Goal: Communication & Community: Ask a question

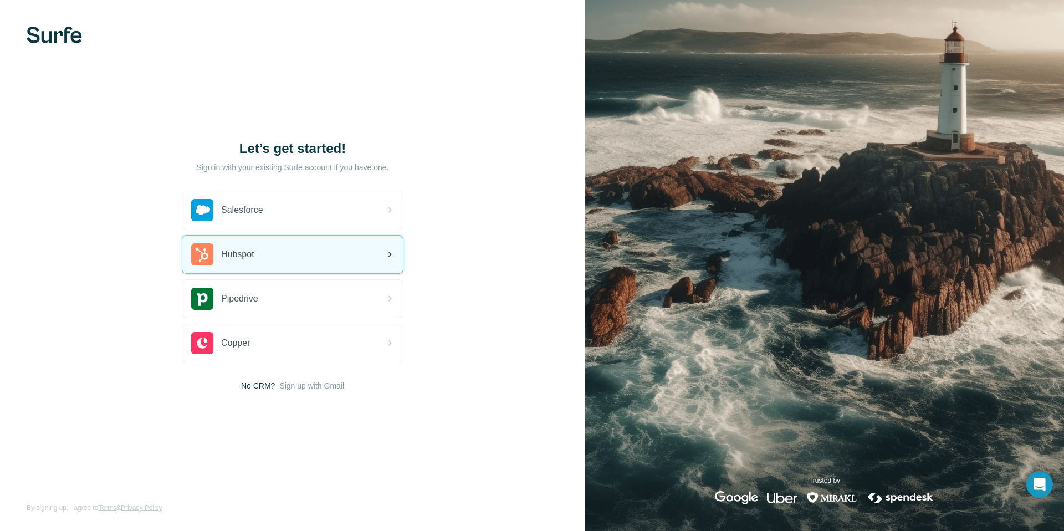
click at [331, 253] on div "Hubspot" at bounding box center [292, 254] width 220 height 38
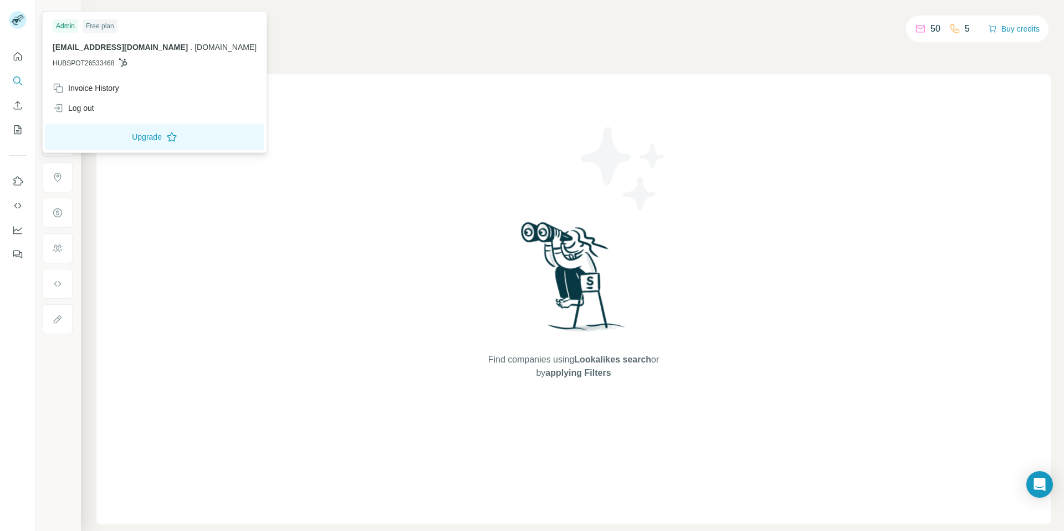
click at [18, 25] on img at bounding box center [18, 20] width 18 height 18
click at [19, 58] on icon "Quick start" at bounding box center [17, 56] width 11 height 11
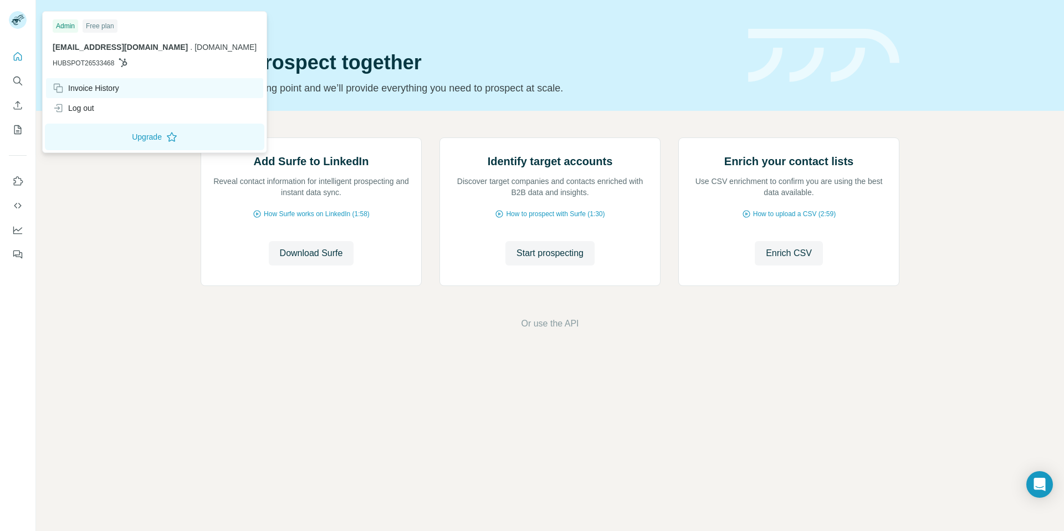
click at [102, 91] on div "Invoice History" at bounding box center [86, 88] width 66 height 11
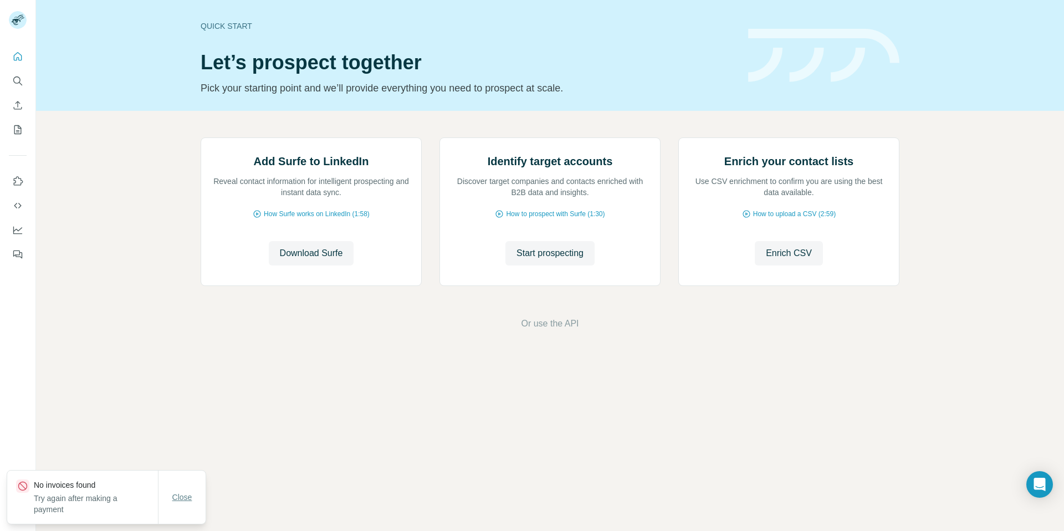
click at [189, 502] on span "Close" at bounding box center [182, 496] width 20 height 11
click at [24, 56] on button "Quick start" at bounding box center [18, 57] width 18 height 20
click at [20, 88] on button "Search" at bounding box center [18, 81] width 18 height 20
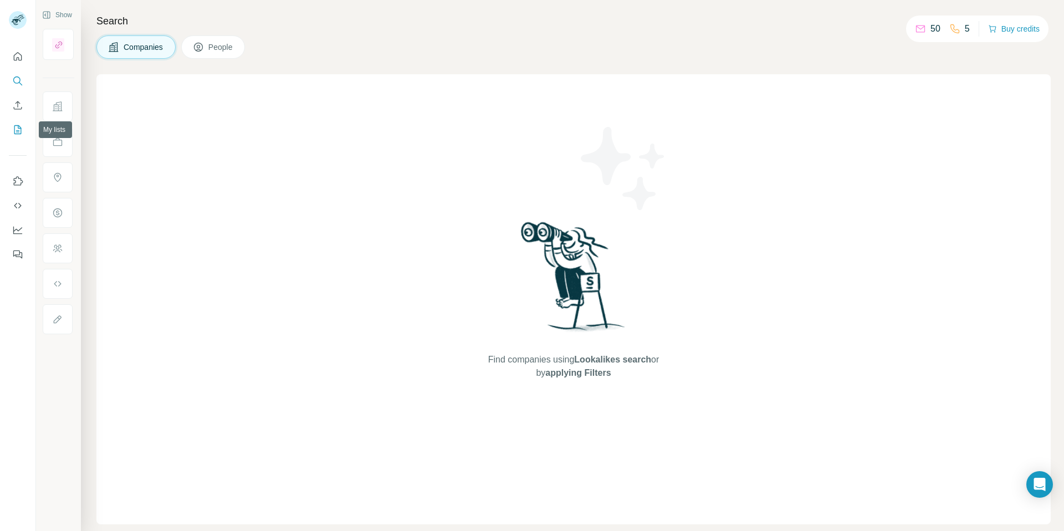
click at [20, 130] on icon "My lists" at bounding box center [17, 129] width 11 height 11
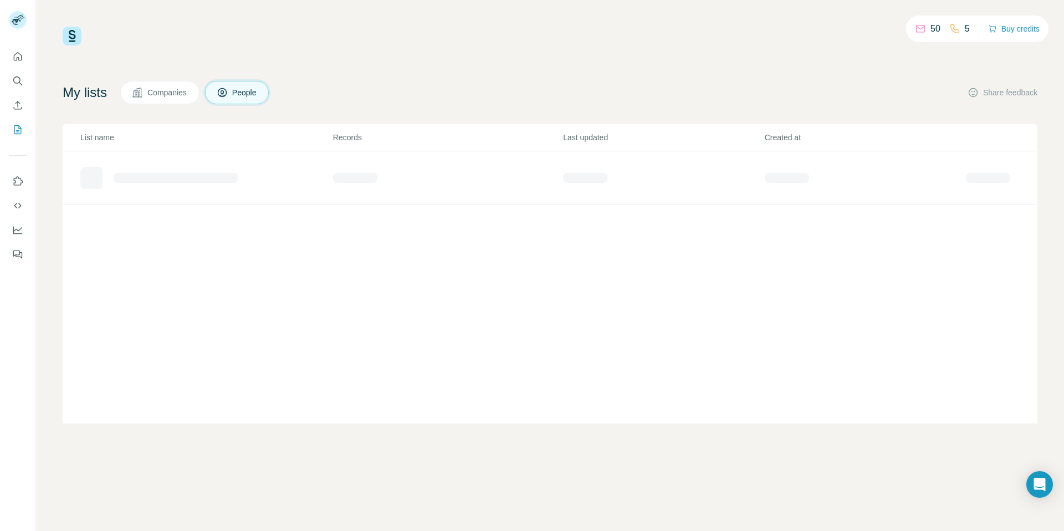
click at [174, 100] on button "Companies" at bounding box center [159, 92] width 79 height 23
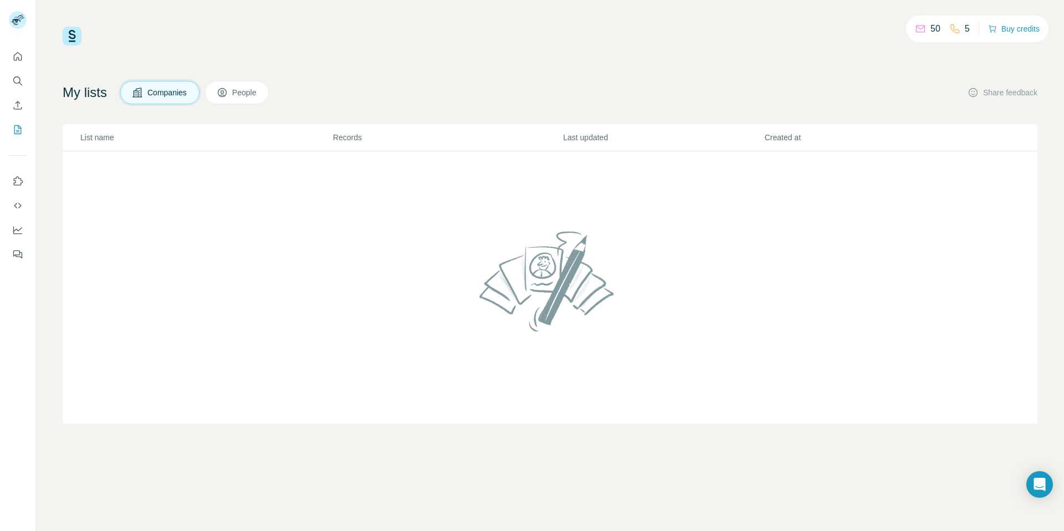
click at [247, 95] on span "People" at bounding box center [244, 92] width 25 height 11
click at [579, 86] on div "My lists Companies People Share feedback" at bounding box center [550, 92] width 974 height 23
click at [18, 57] on icon "Quick start" at bounding box center [17, 56] width 11 height 11
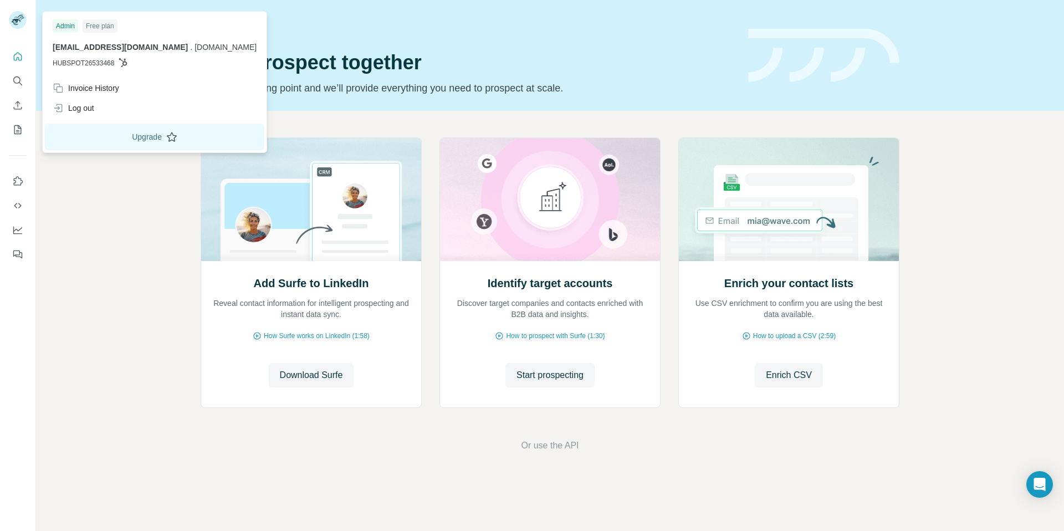
click at [99, 137] on button "Upgrade" at bounding box center [154, 137] width 219 height 27
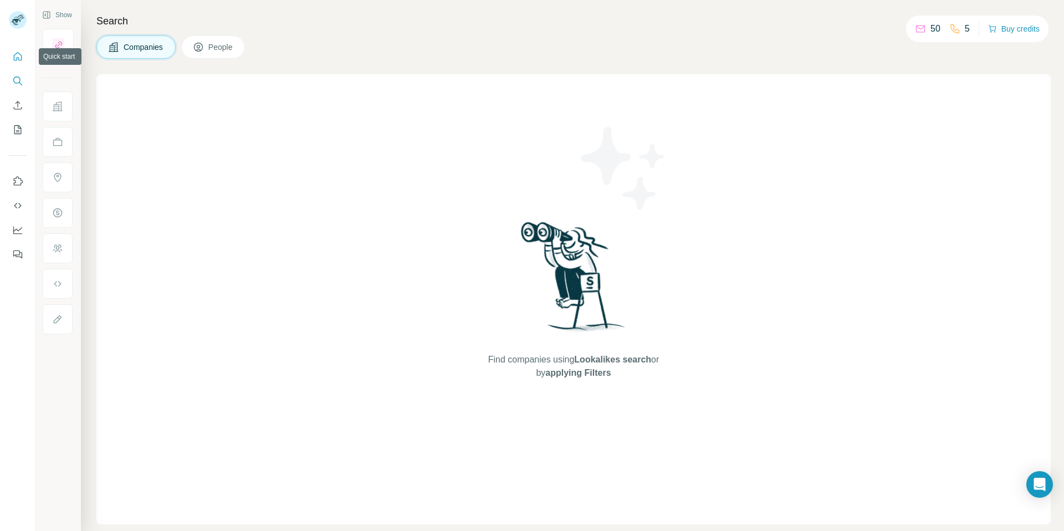
click at [24, 57] on button "Quick start" at bounding box center [18, 57] width 18 height 20
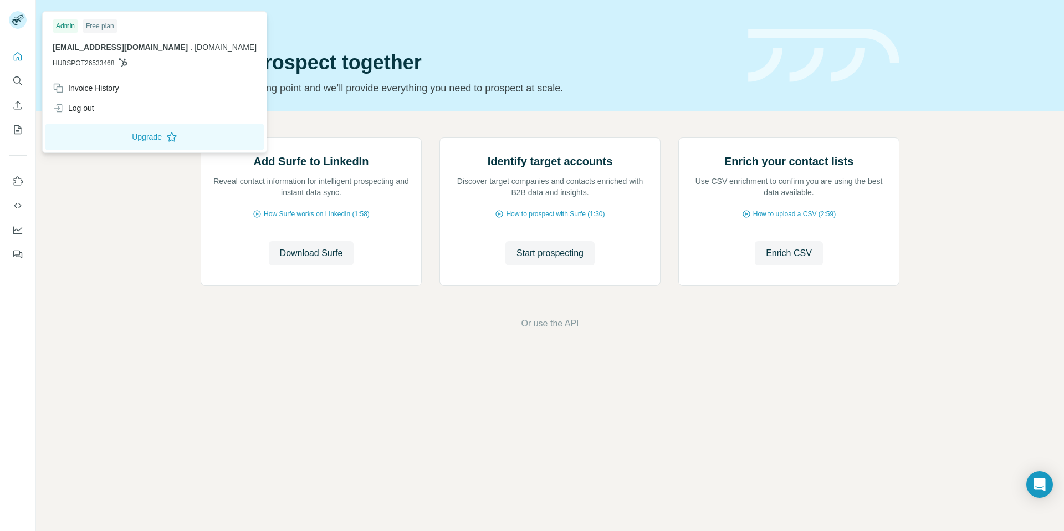
click at [22, 22] on img at bounding box center [18, 20] width 18 height 18
click at [116, 137] on button "Upgrade" at bounding box center [154, 137] width 219 height 27
click at [91, 85] on div "Invoice History" at bounding box center [86, 88] width 66 height 11
click at [105, 250] on div "Add Surfe to LinkedIn Reveal contact information for intelligent prospecting an…" at bounding box center [550, 234] width 1028 height 246
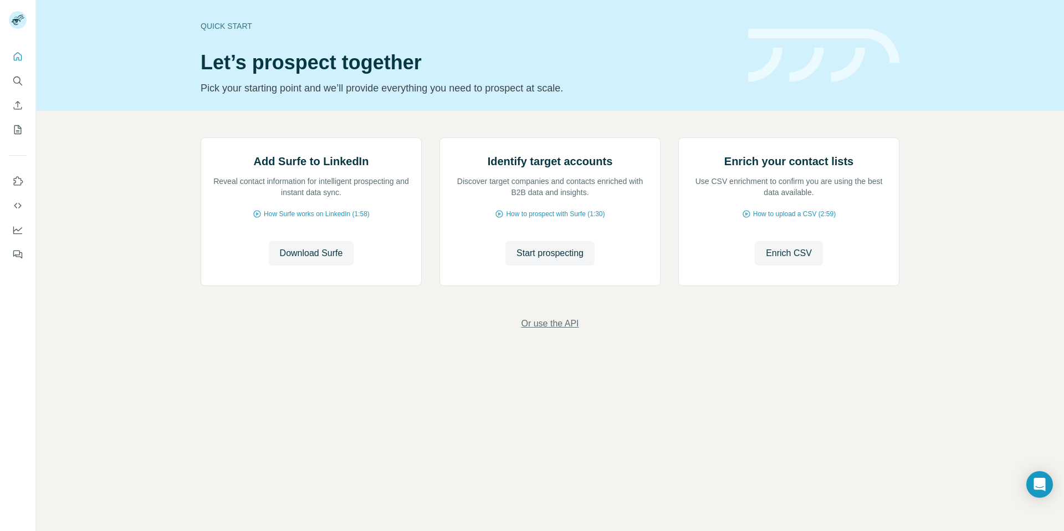
click at [533, 330] on span "Or use the API" at bounding box center [550, 323] width 58 height 13
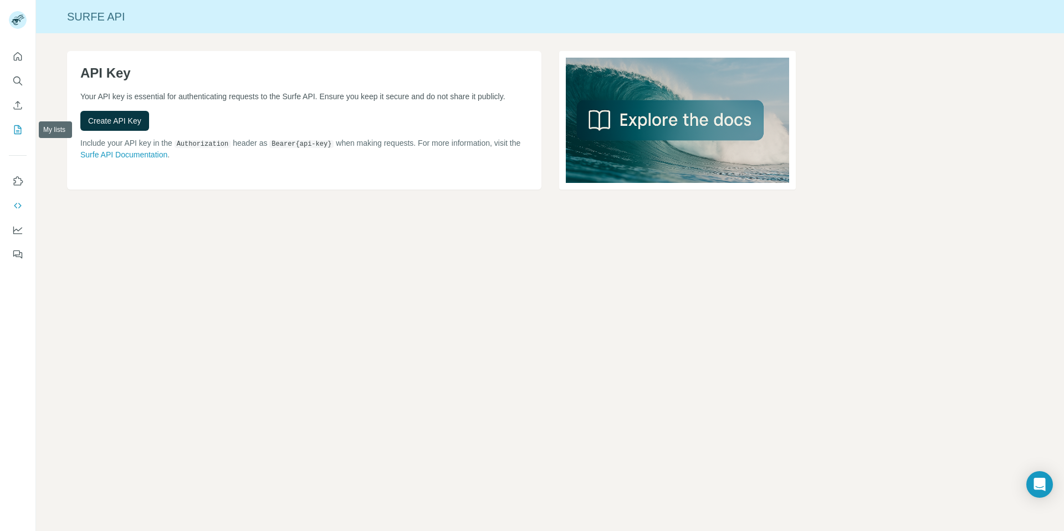
click at [19, 133] on icon "My lists" at bounding box center [17, 129] width 11 height 11
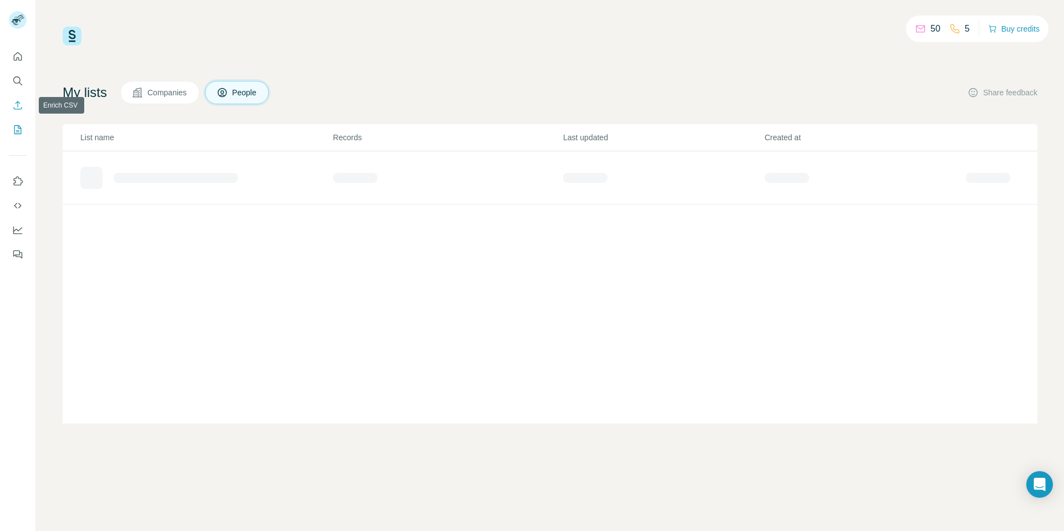
click at [19, 106] on icon "Enrich CSV" at bounding box center [17, 105] width 11 height 11
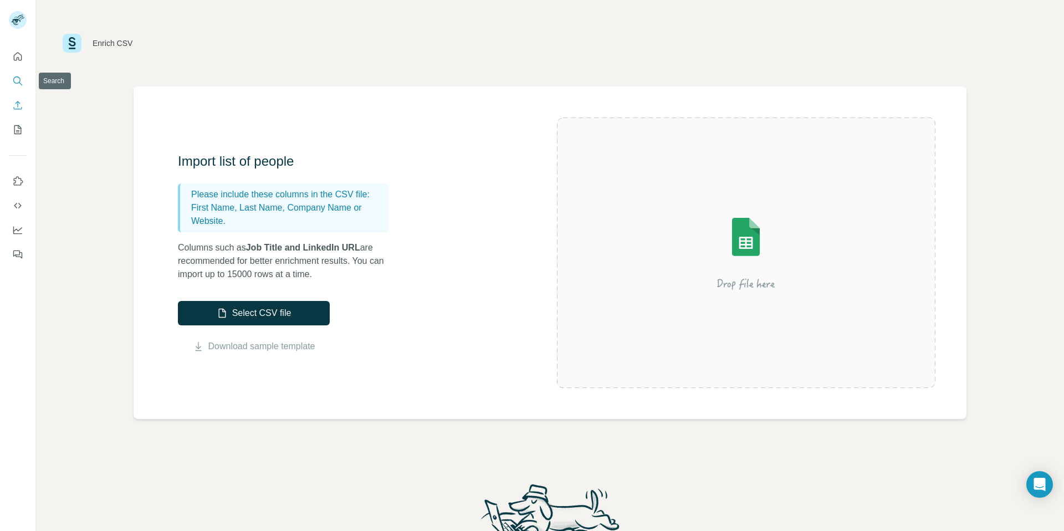
click at [18, 80] on icon "Search" at bounding box center [17, 80] width 11 height 11
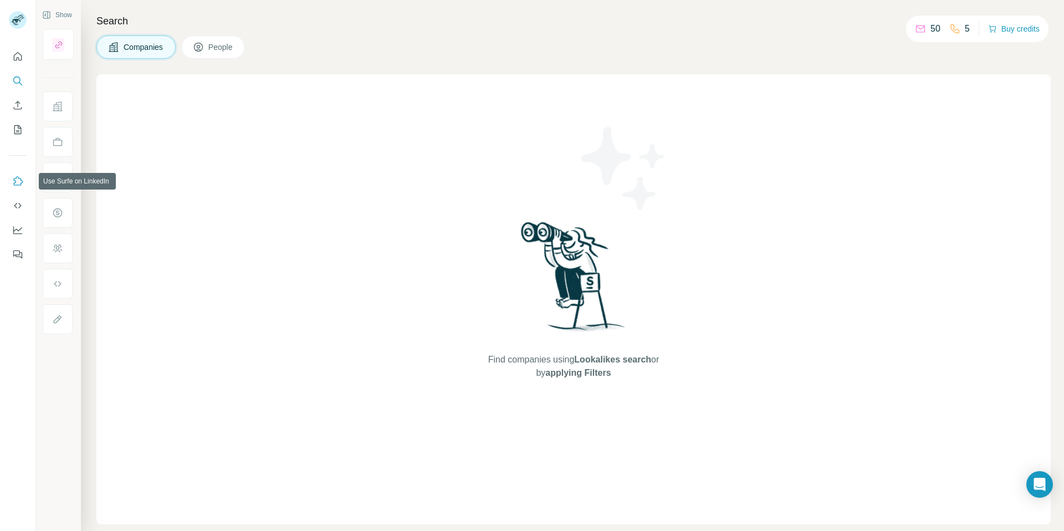
click at [18, 183] on icon "Use Surfe on LinkedIn" at bounding box center [17, 181] width 11 height 11
click at [19, 207] on icon "Use Surfe API" at bounding box center [17, 205] width 11 height 11
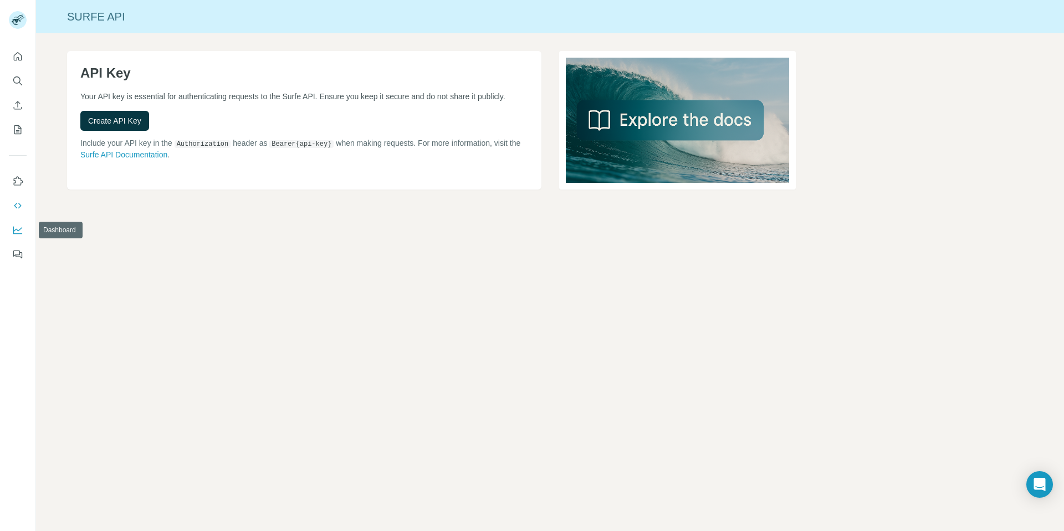
click at [20, 228] on icon "Dashboard" at bounding box center [17, 229] width 9 height 4
click at [23, 254] on button "Feedback" at bounding box center [18, 254] width 18 height 20
click at [1038, 490] on div "Open Intercom Messenger" at bounding box center [1039, 484] width 29 height 29
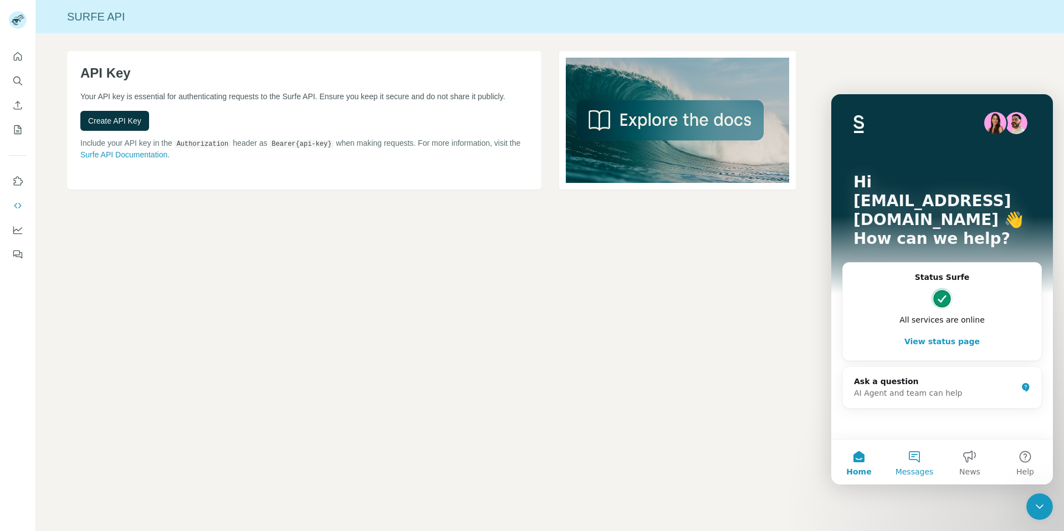
click at [904, 468] on span "Messages" at bounding box center [914, 472] width 38 height 8
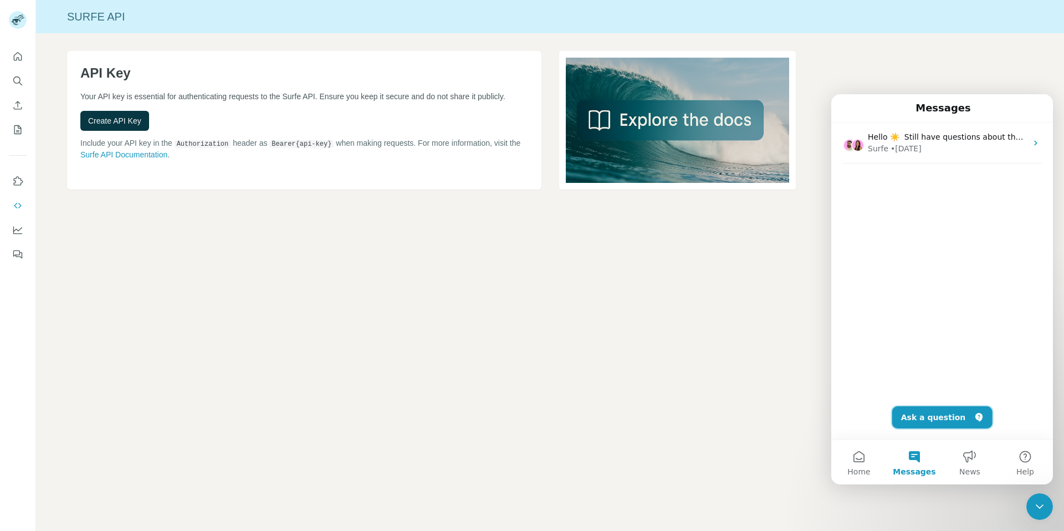
click at [942, 414] on button "Ask a question" at bounding box center [942, 417] width 100 height 22
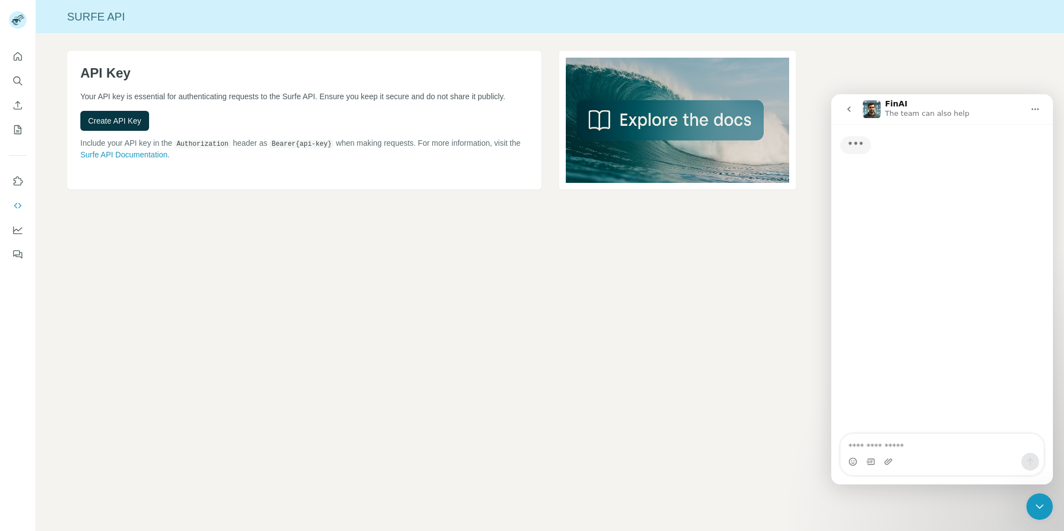
click at [900, 446] on textarea "Ask a question…" at bounding box center [941, 443] width 203 height 19
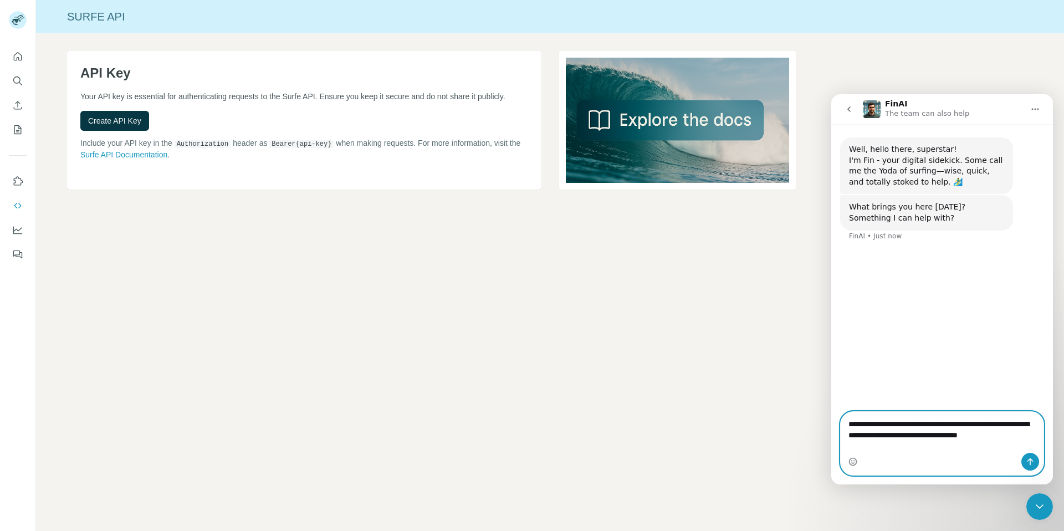
click at [978, 438] on textarea "**********" at bounding box center [941, 432] width 203 height 41
click at [933, 451] on textarea "**********" at bounding box center [941, 432] width 203 height 41
click at [1008, 424] on textarea "**********" at bounding box center [941, 432] width 203 height 41
click at [947, 443] on textarea "**********" at bounding box center [941, 432] width 203 height 41
click at [955, 448] on textarea "**********" at bounding box center [941, 432] width 203 height 41
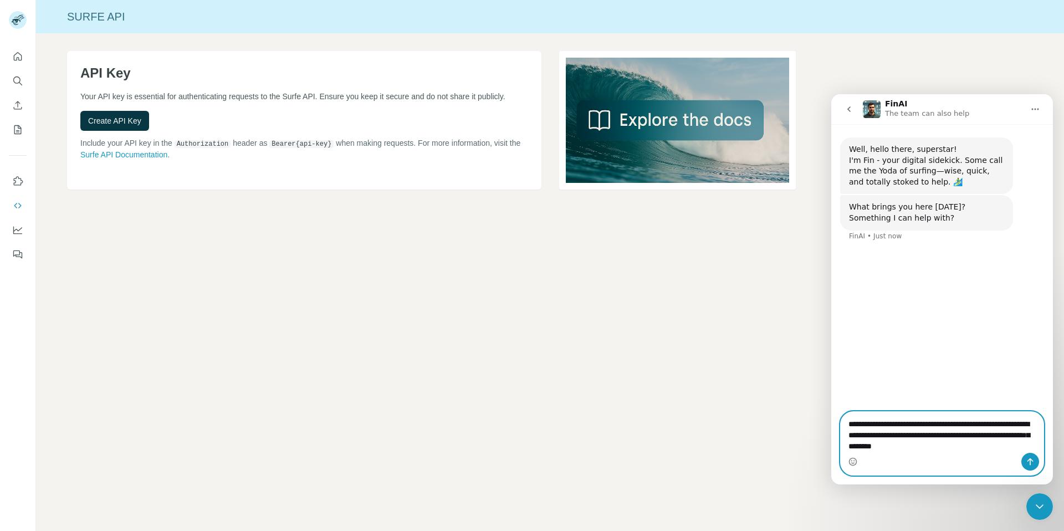
click at [998, 449] on textarea "**********" at bounding box center [941, 432] width 203 height 41
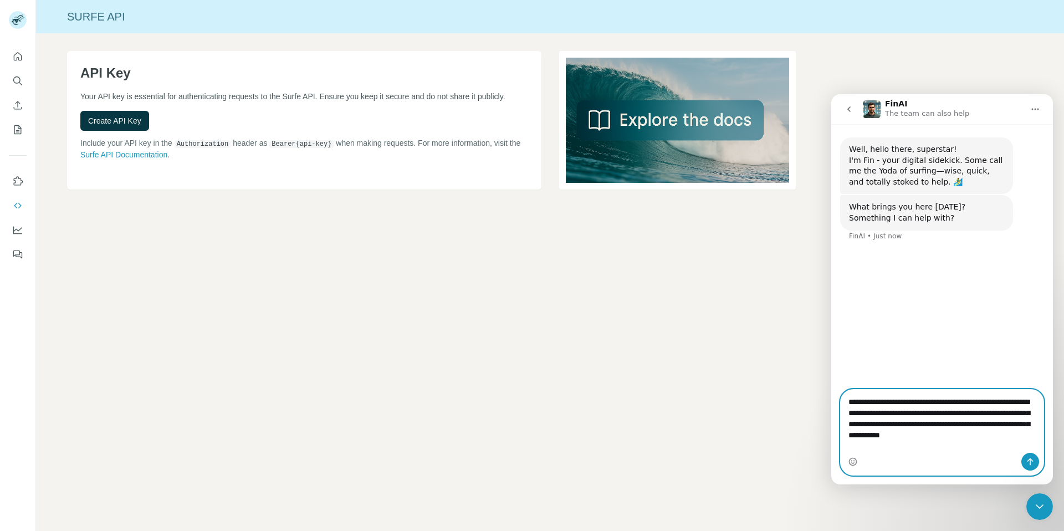
type textarea "**********"
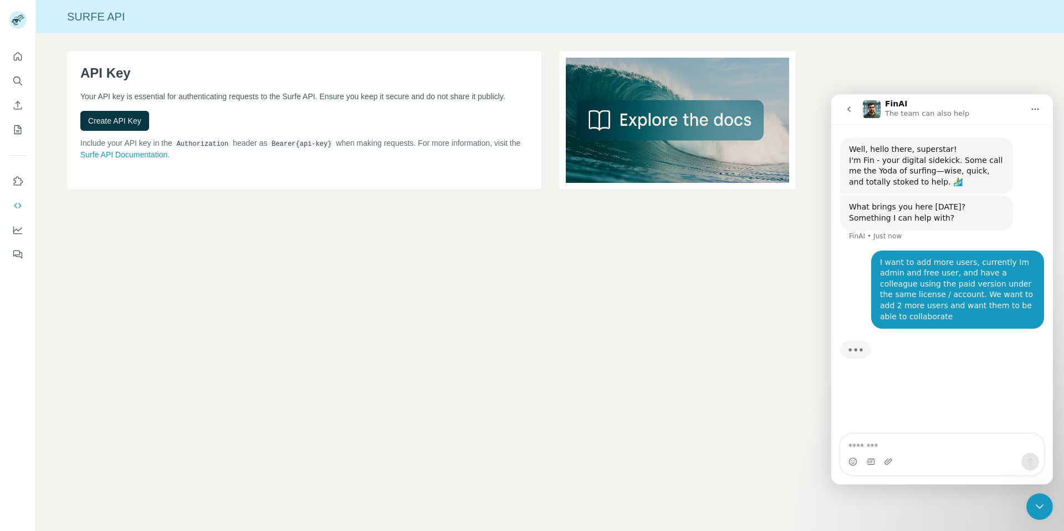
click at [880, 265] on div "I want to add more users, currently Im admin and free user, and have a colleagu…" at bounding box center [957, 289] width 155 height 65
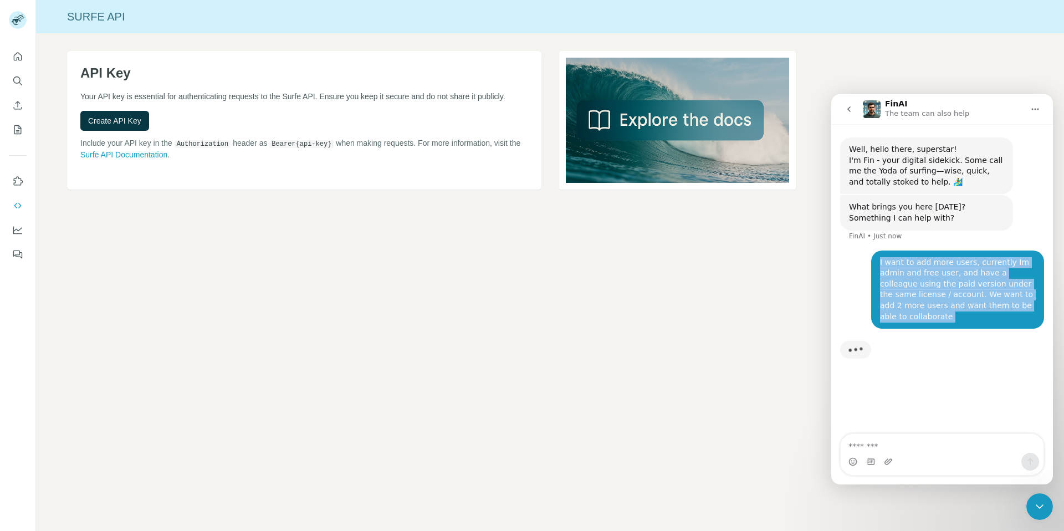
click at [880, 265] on div "I want to add more users, currently Im admin and free user, and have a colleagu…" at bounding box center [957, 289] width 155 height 65
copy div "I want to add more users, currently Im admin and free user, and have a colleagu…"
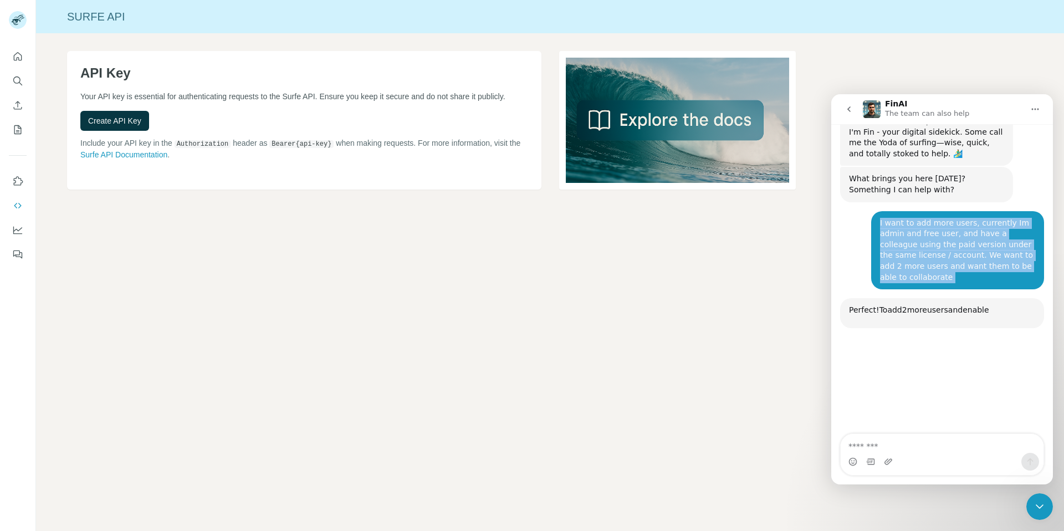
scroll to position [118, 0]
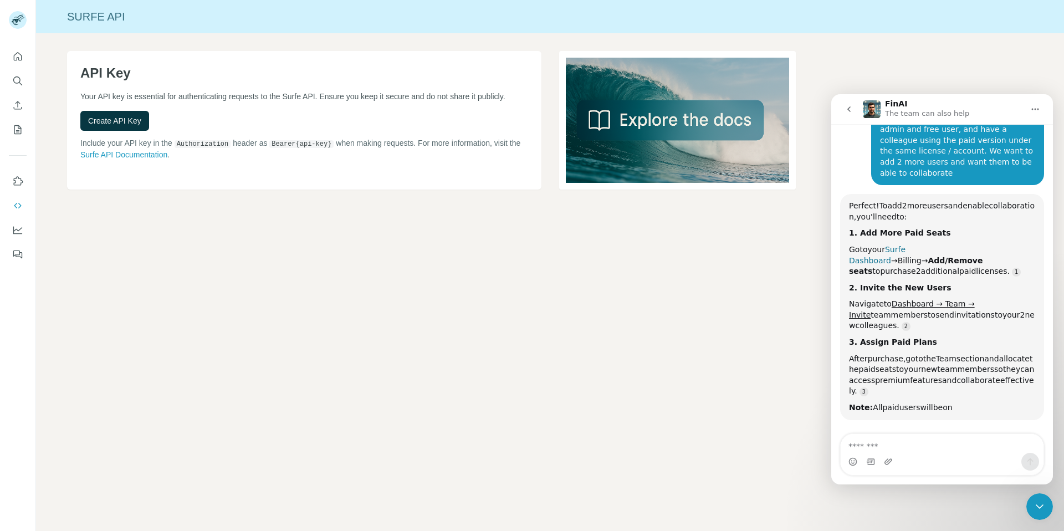
click at [880, 266] on span "to" at bounding box center [876, 270] width 8 height 9
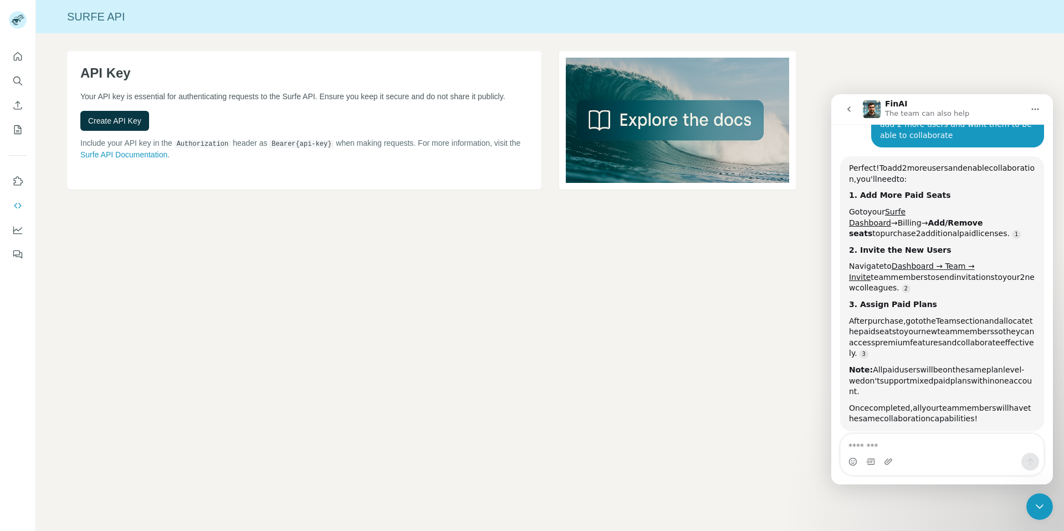
scroll to position [179, 0]
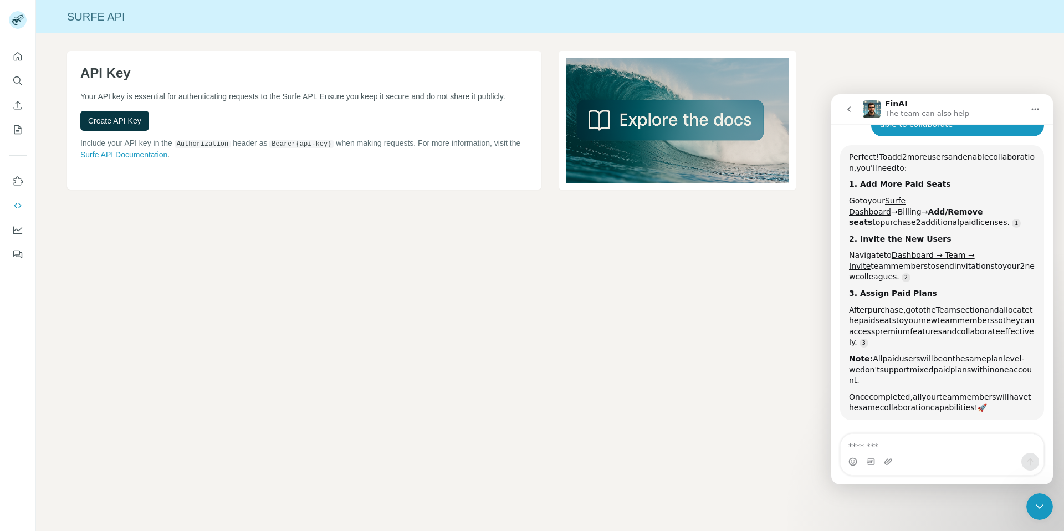
click at [926, 188] on b "1. Add More Paid Seats" at bounding box center [900, 183] width 102 height 9
click at [905, 201] on link "Surfe Dashboard" at bounding box center [877, 206] width 57 height 20
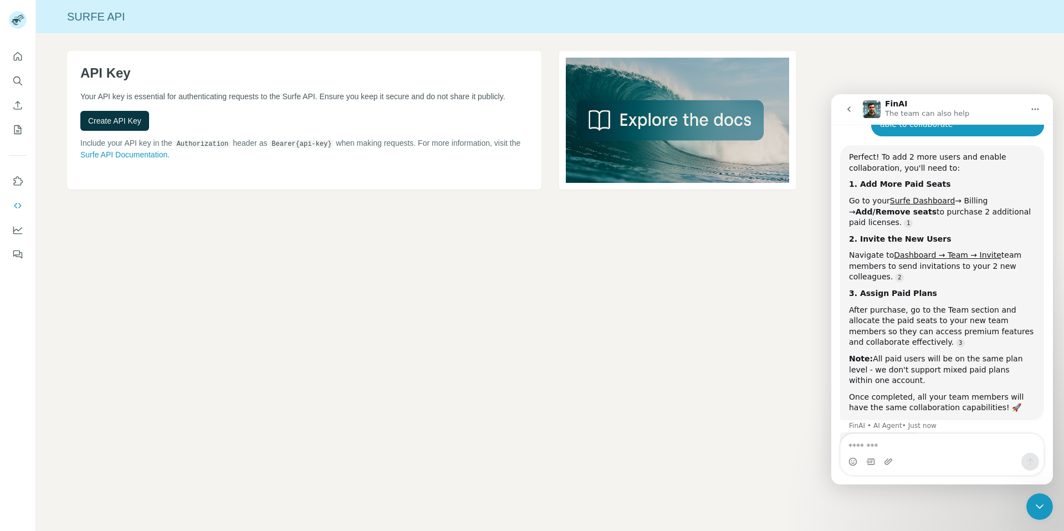
scroll to position [195, 0]
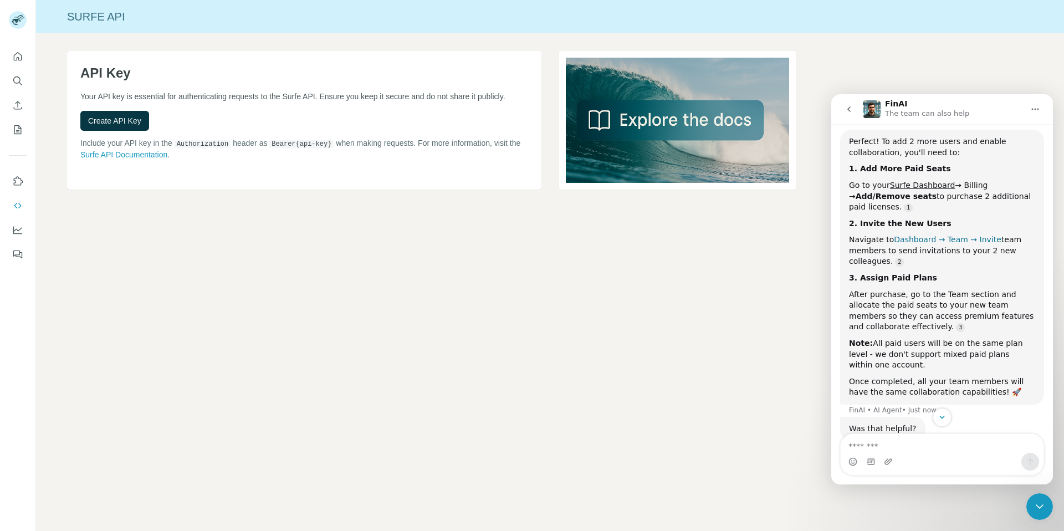
click at [926, 242] on link "Dashboard → Team → Invite" at bounding box center [947, 239] width 107 height 9
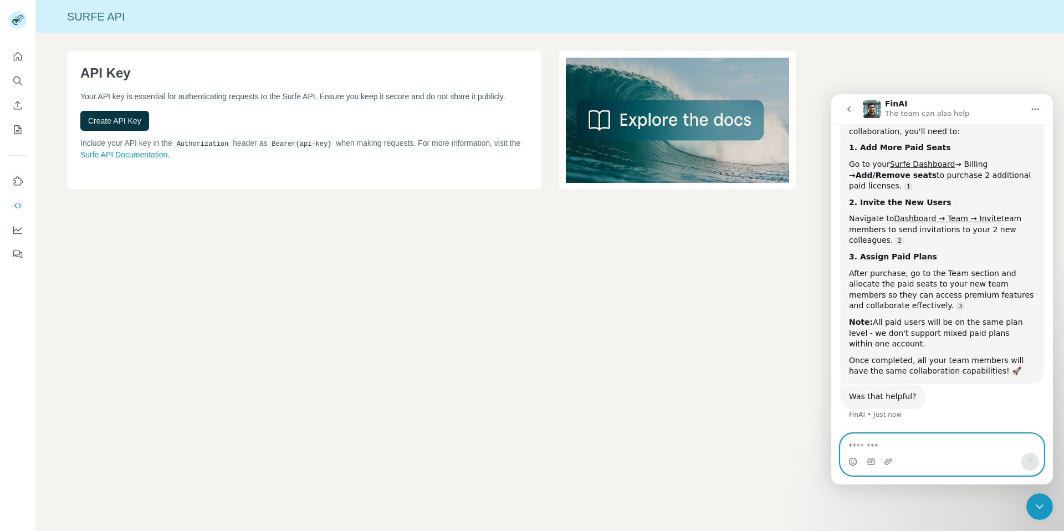
click at [882, 446] on textarea "Message…" at bounding box center [941, 443] width 203 height 19
type textarea "*"
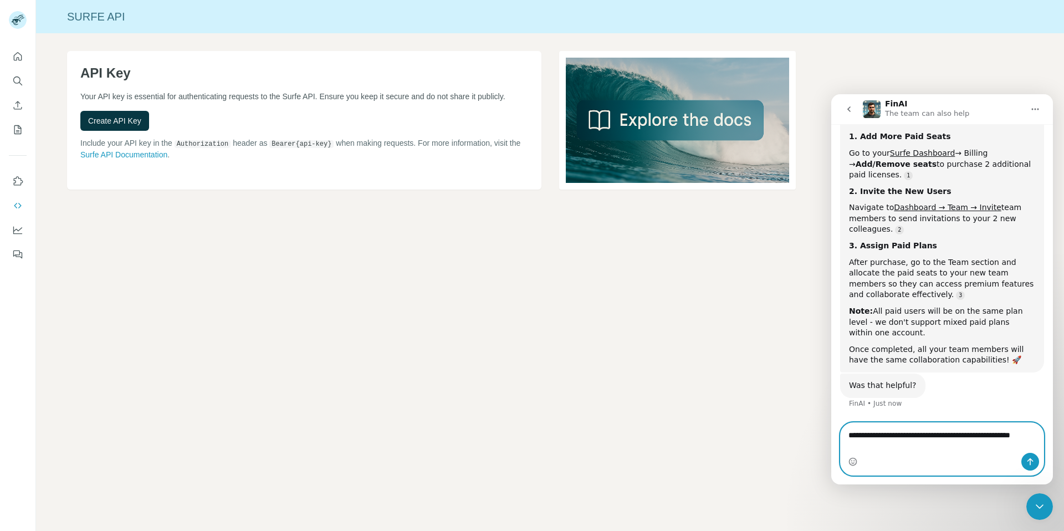
scroll to position [227, 0]
type textarea "**********"
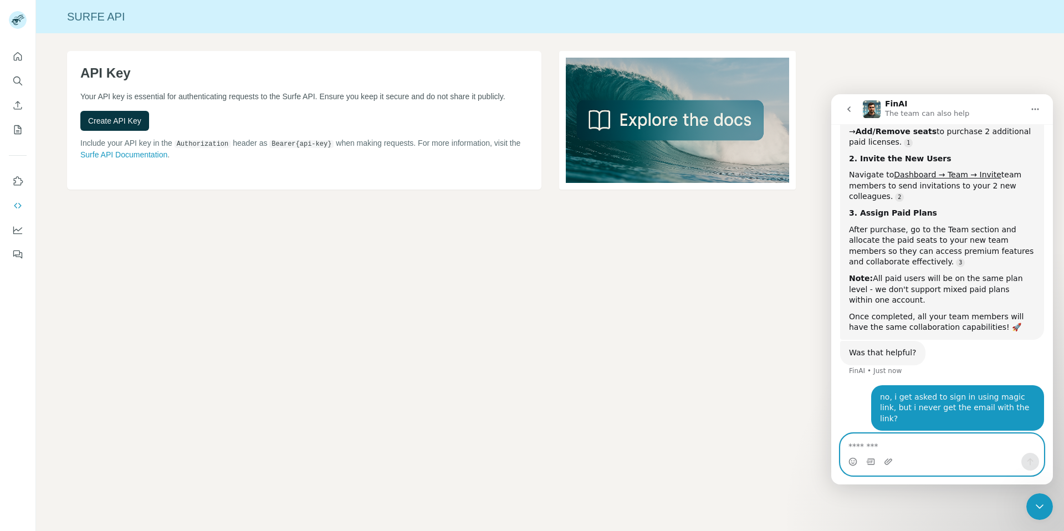
scroll to position [296, 0]
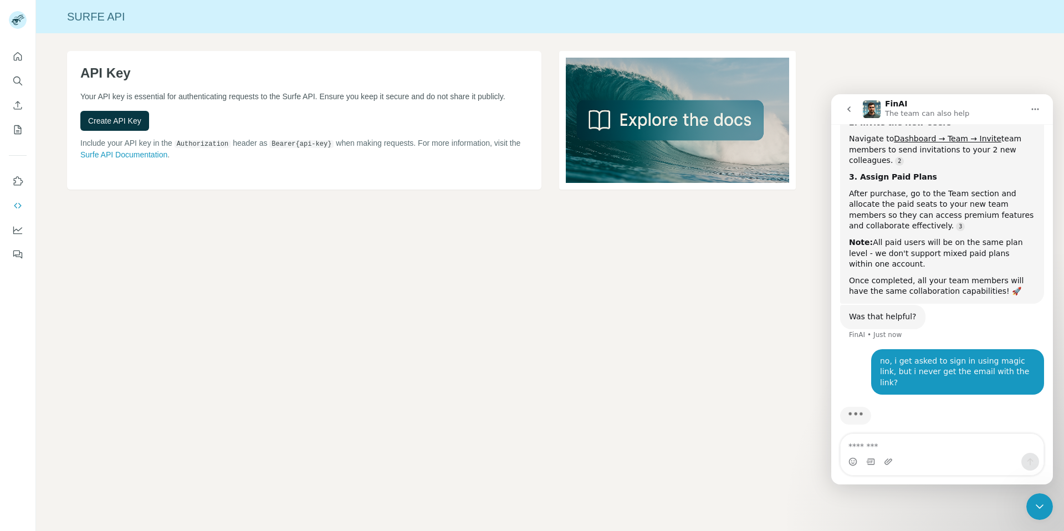
click at [297, 83] on div "API Key Your API key is essential for authenticating requests to the Surfe API.…" at bounding box center [304, 120] width 474 height 138
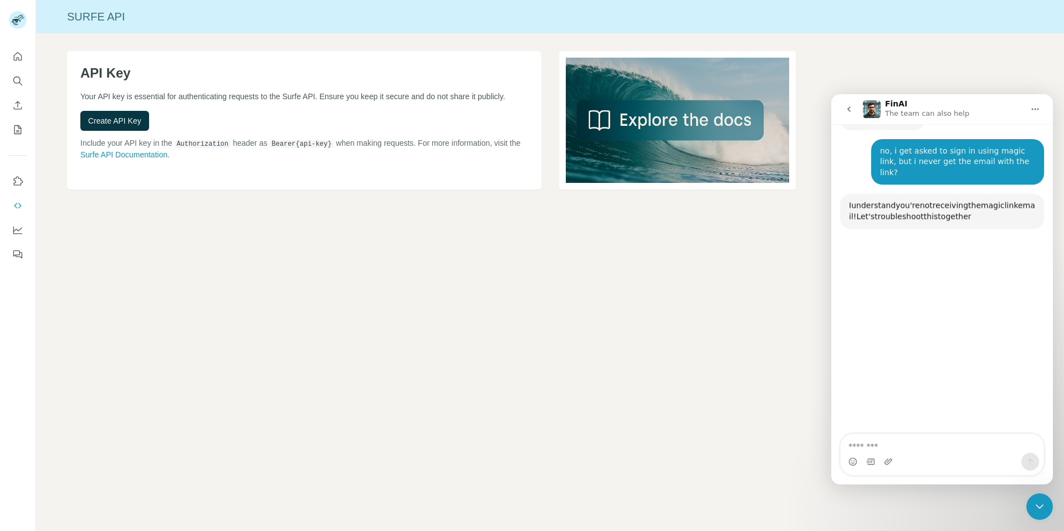
scroll to position [514, 0]
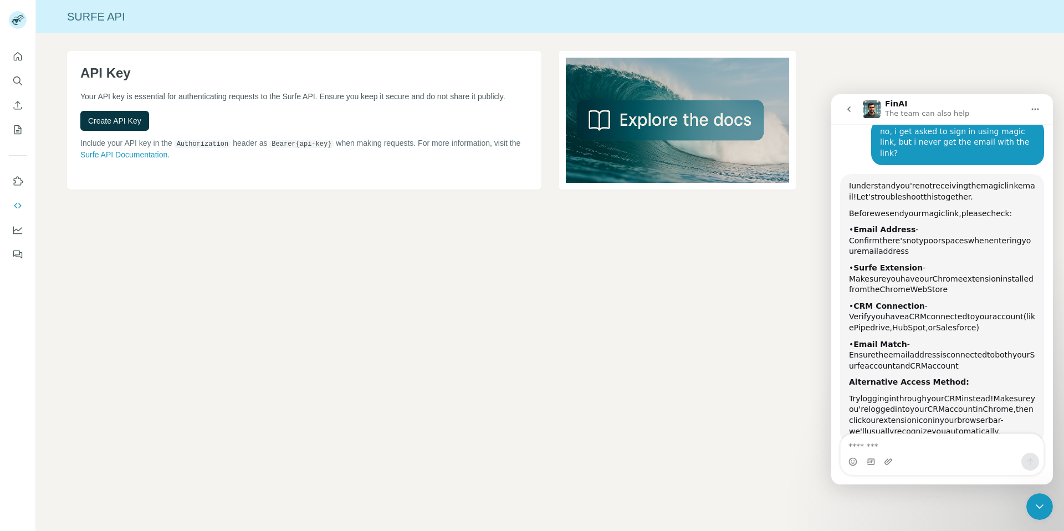
click at [931, 275] on div "I understand you're not receiving the magic link email! Let's troubleshoot this…" at bounding box center [942, 309] width 186 height 256
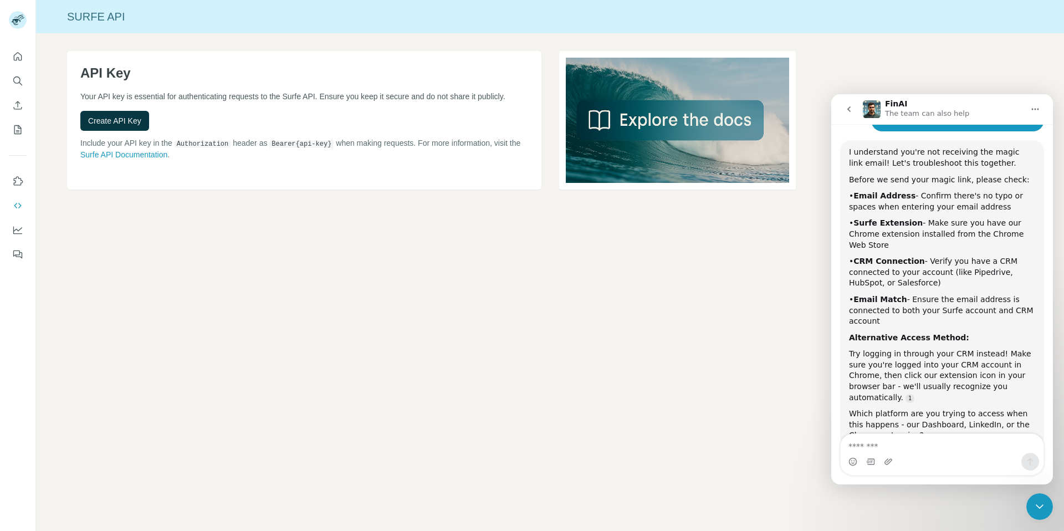
scroll to position [565, 0]
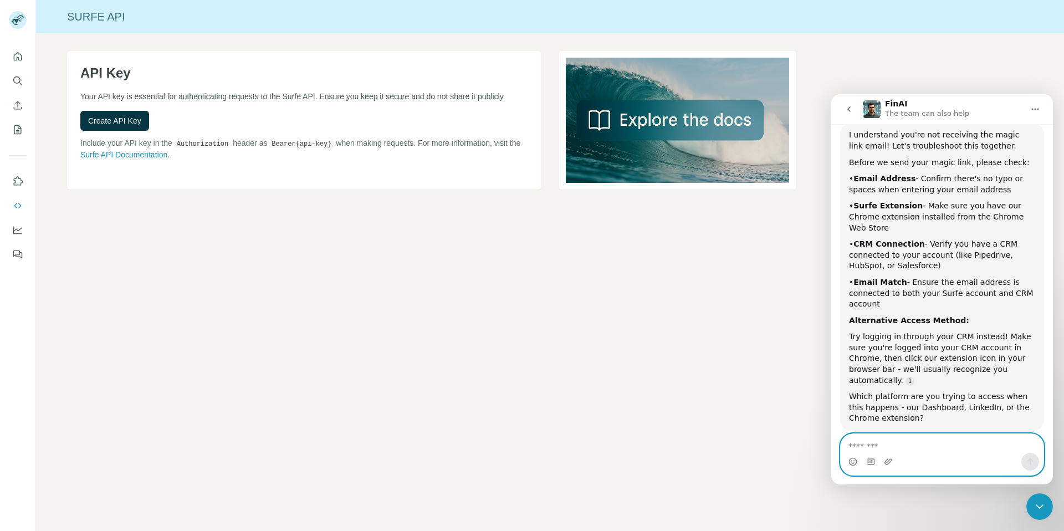
click at [884, 445] on textarea "Message…" at bounding box center [941, 443] width 203 height 19
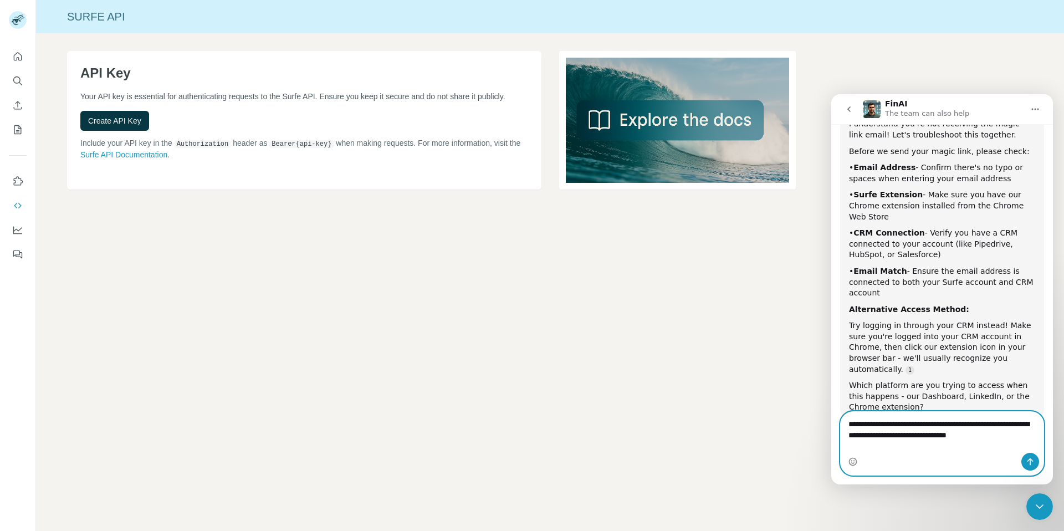
type textarea "**********"
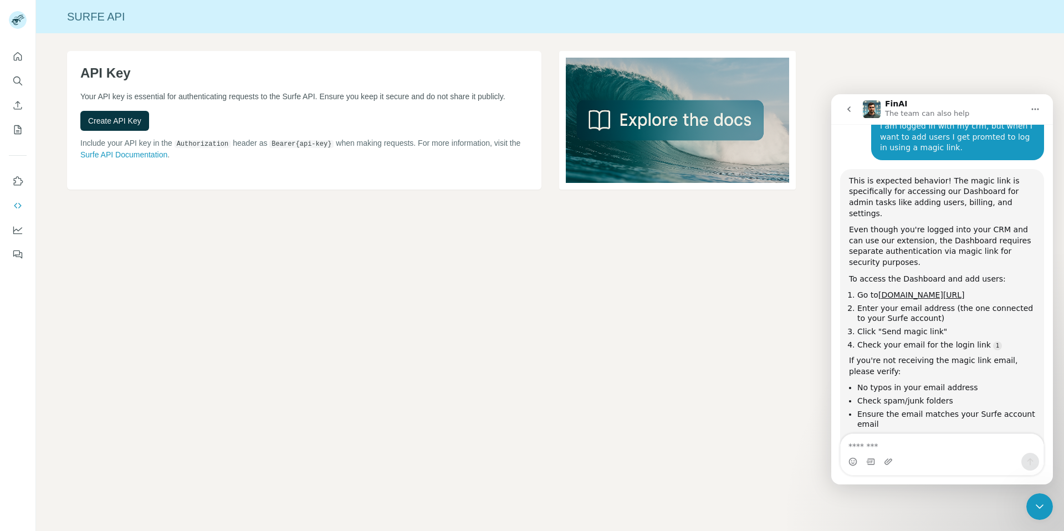
scroll to position [919, 0]
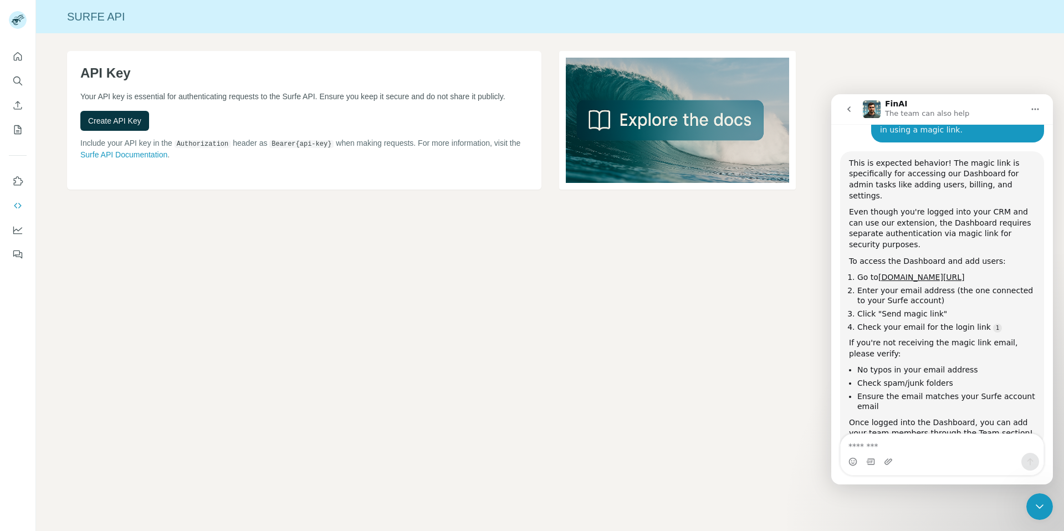
click at [929, 365] on ul "No typos in your email address Check spam/junk folders Ensure the email matches…" at bounding box center [942, 388] width 186 height 47
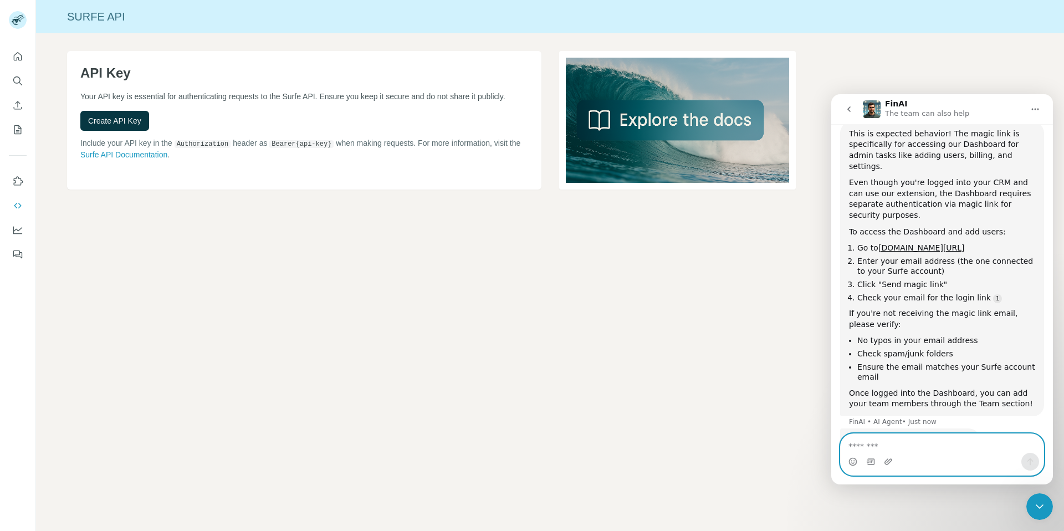
click at [904, 452] on textarea "Message…" at bounding box center [941, 443] width 203 height 19
type textarea "**********"
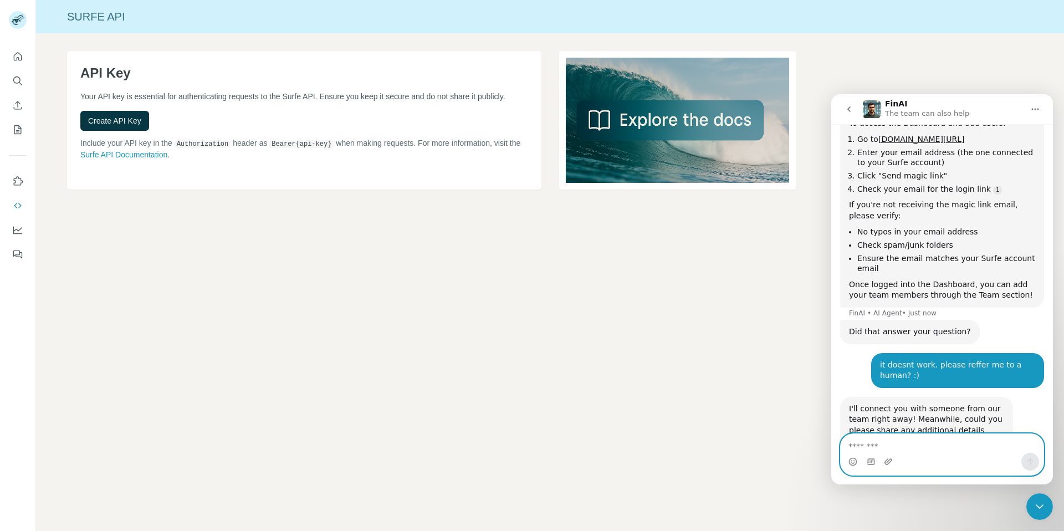
scroll to position [1069, 0]
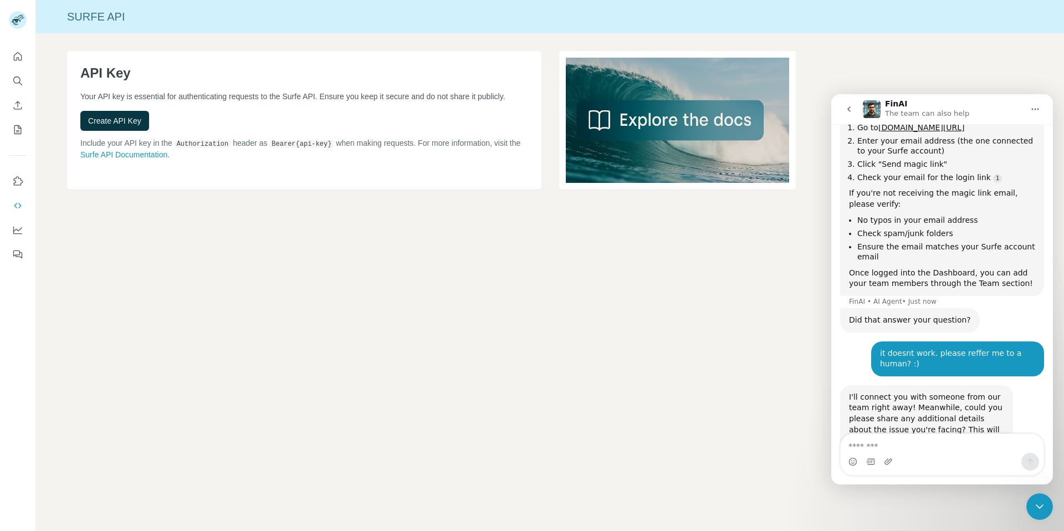
click at [919, 392] on div "I'll connect you with someone from our team right away! Meanwhile, could you pl…" at bounding box center [926, 419] width 155 height 54
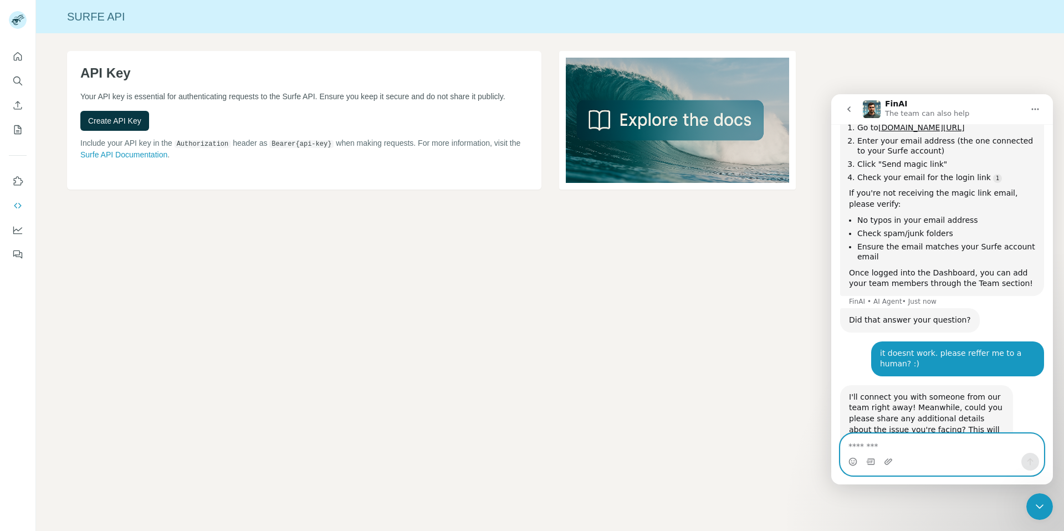
click at [921, 444] on textarea "Message…" at bounding box center [941, 443] width 203 height 19
type textarea "**********"
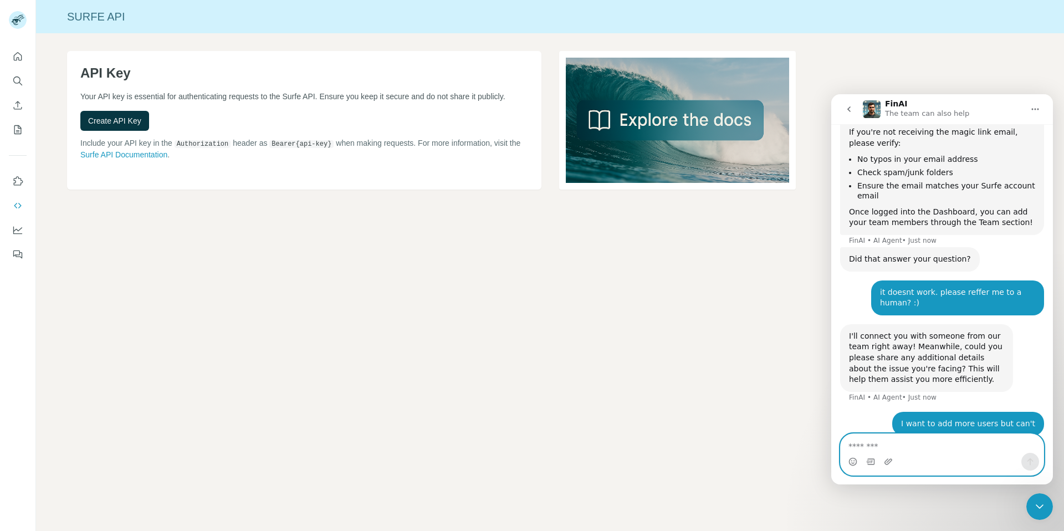
scroll to position [1138, 0]
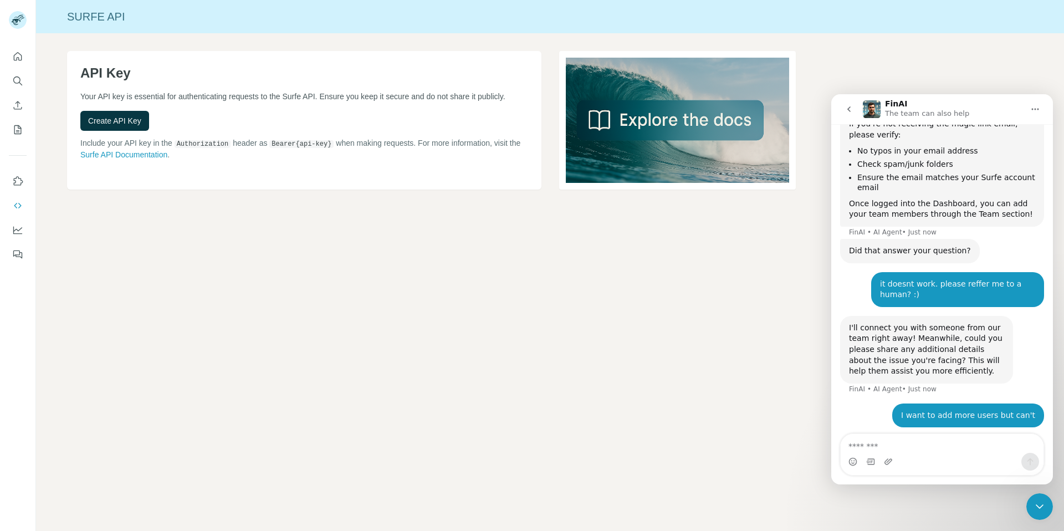
click at [949, 410] on div "I want to add more users but can't" at bounding box center [968, 415] width 134 height 11
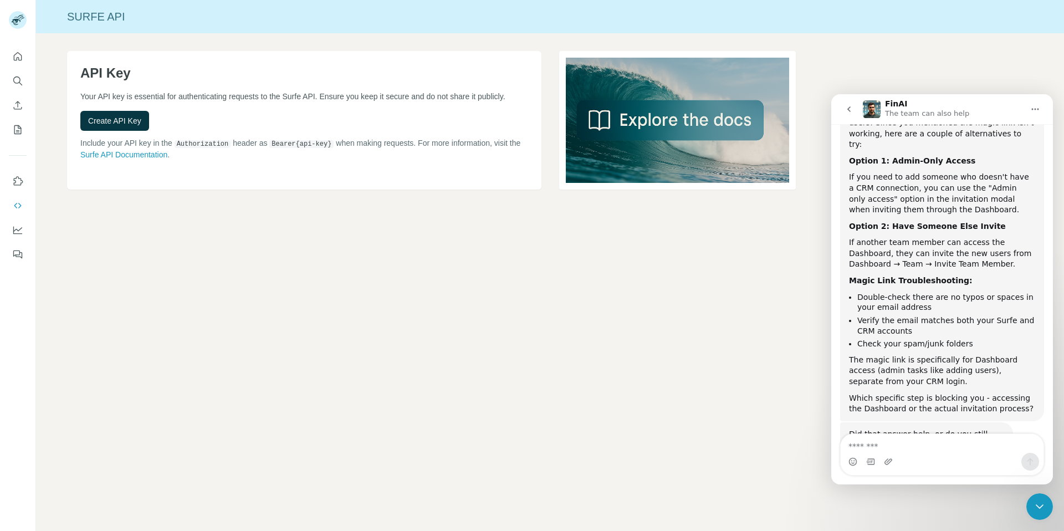
scroll to position [1496, 0]
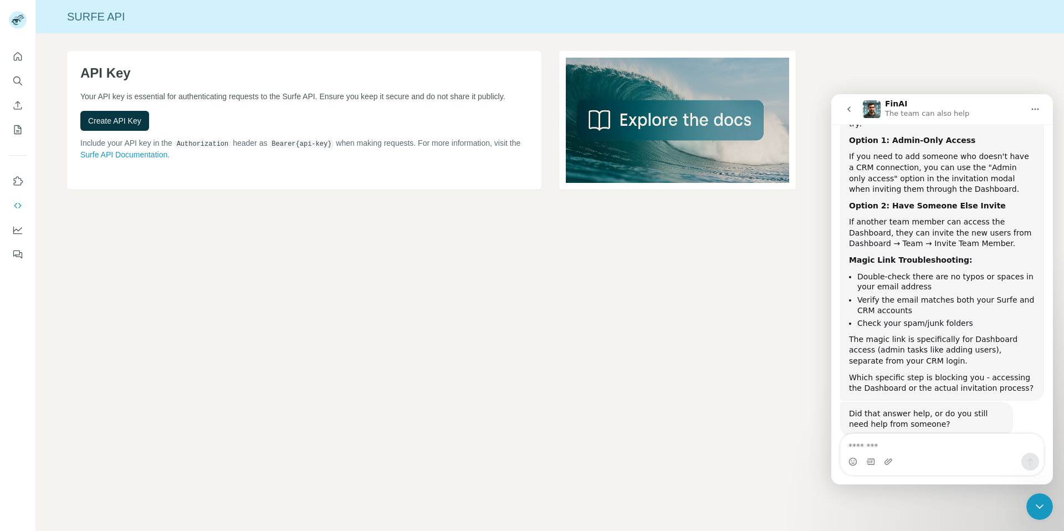
click at [972, 457] on button "No, I still need help 👤" at bounding box center [987, 468] width 104 height 22
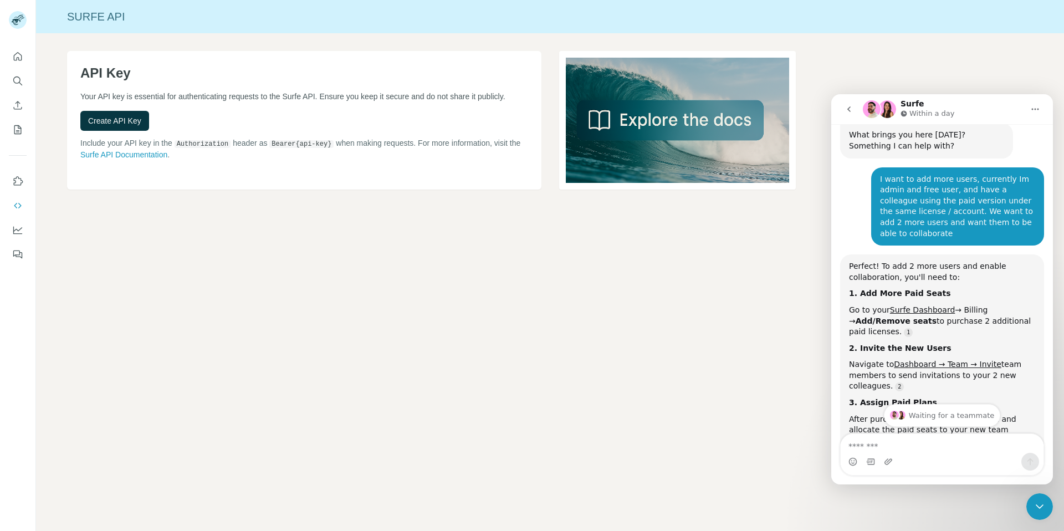
scroll to position [85, 0]
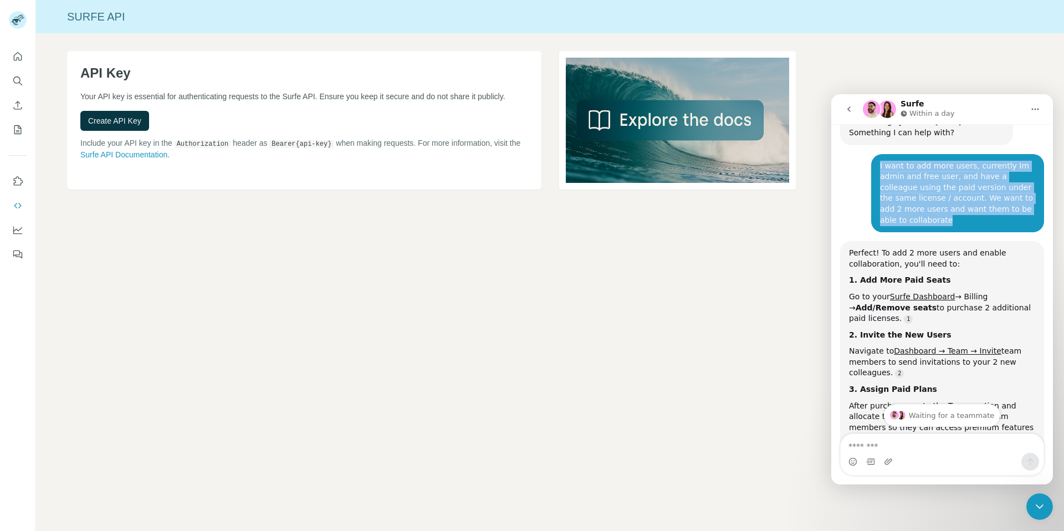
drag, startPoint x: 924, startPoint y: 222, endPoint x: 870, endPoint y: 165, distance: 79.2
click at [870, 165] on div "I want to add more users, currently Im admin and free user, and have a colleagu…" at bounding box center [942, 198] width 204 height 88
copy div "I want to add more users, currently Im admin and free user, and have a colleagu…"
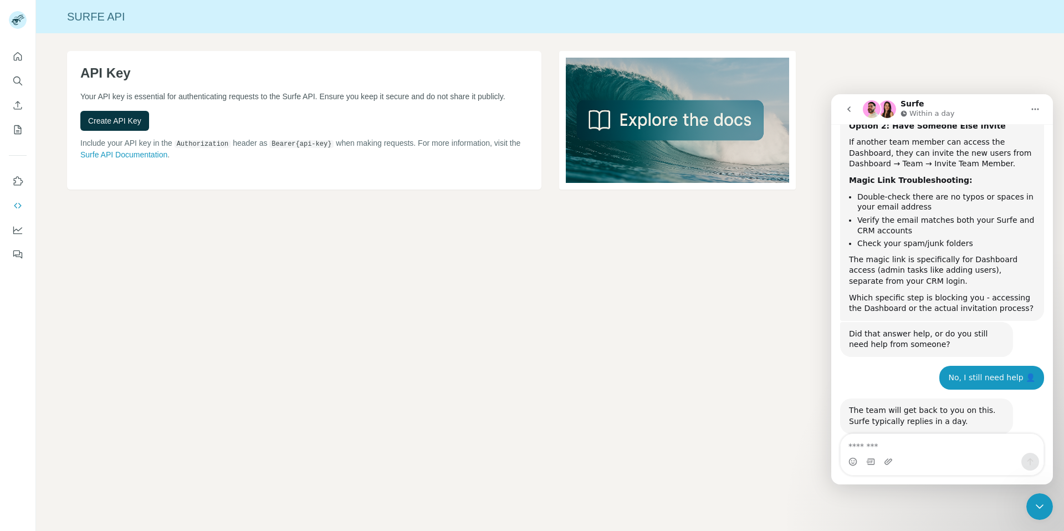
scroll to position [863, 0]
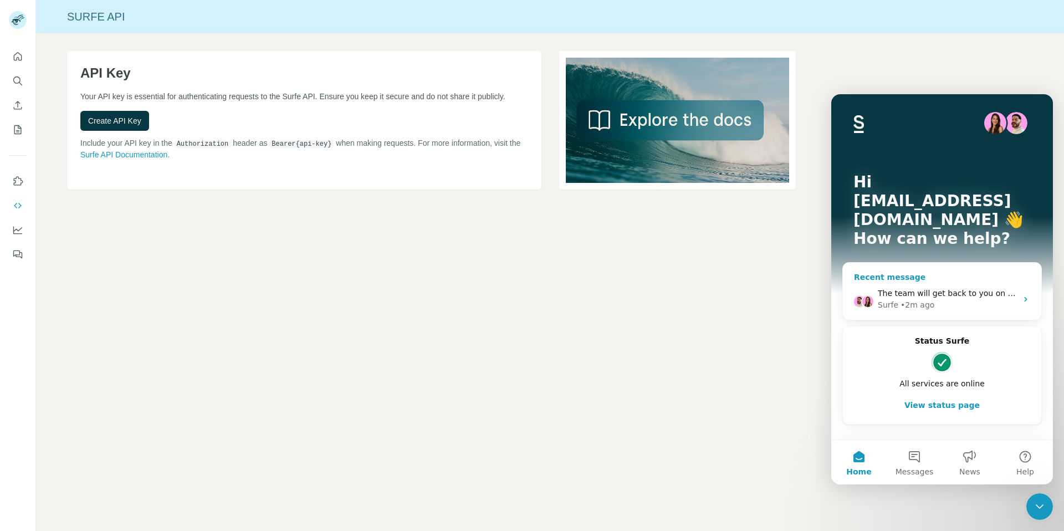
click at [960, 299] on div "Surfe • 2m ago" at bounding box center [946, 305] width 139 height 12
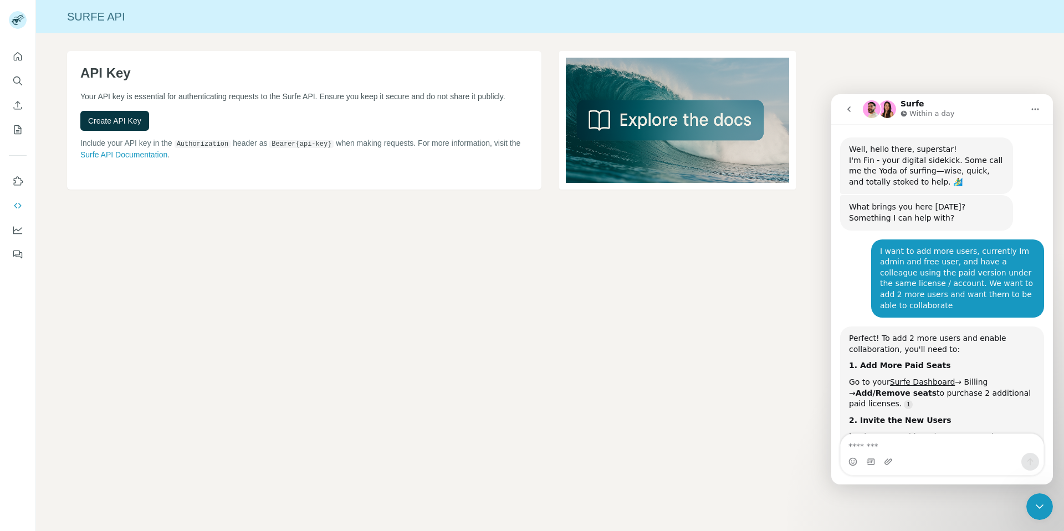
scroll to position [1543, 0]
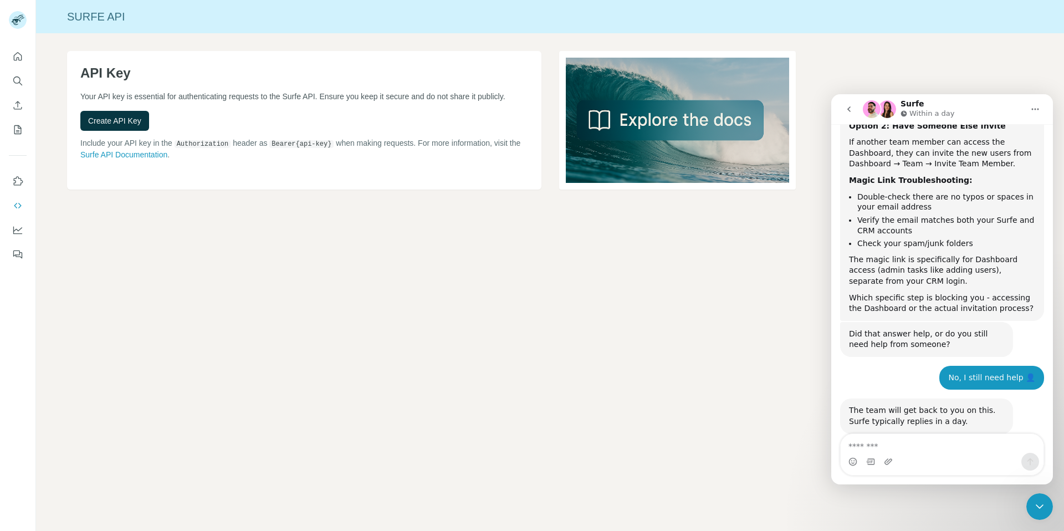
click at [952, 405] on div "The team will get back to you on this. Surfe typically replies in a day." at bounding box center [926, 416] width 155 height 22
drag, startPoint x: 921, startPoint y: 356, endPoint x: 937, endPoint y: 385, distance: 33.0
click at [937, 398] on div "The team will get back to you on this. Surfe typically replies in a day. [GEOGR…" at bounding box center [942, 427] width 204 height 59
click at [939, 405] on div "The team will get back to you on this. Surfe typically replies in a day." at bounding box center [926, 416] width 155 height 22
click at [880, 453] on div "Intercom messenger" at bounding box center [941, 462] width 203 height 18
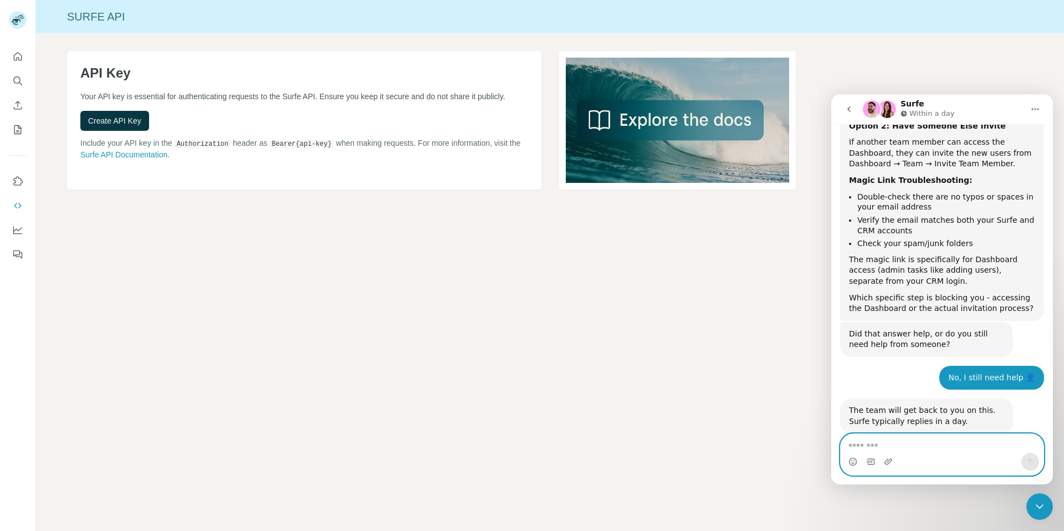
click at [880, 438] on textarea "Message…" at bounding box center [941, 443] width 203 height 19
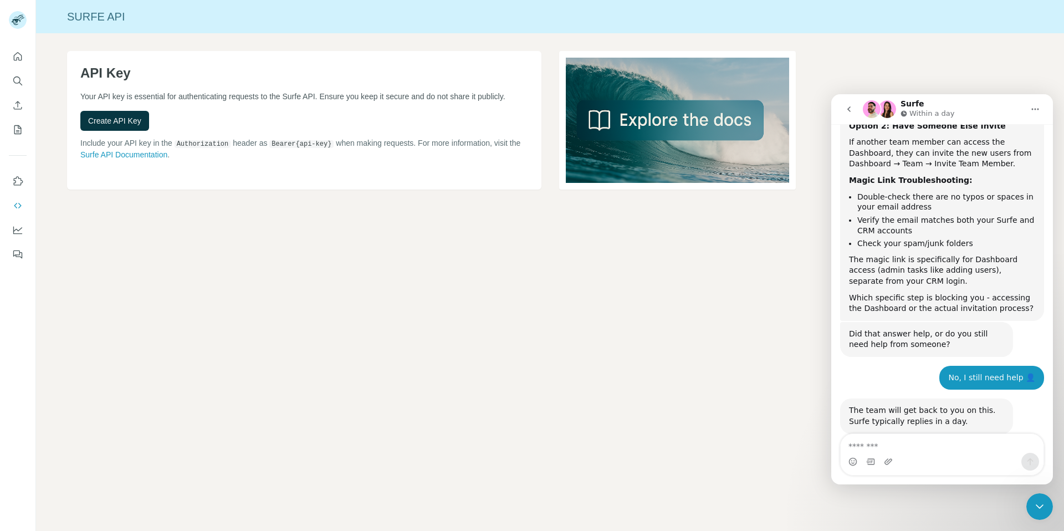
click at [853, 109] on button "go back" at bounding box center [848, 109] width 21 height 21
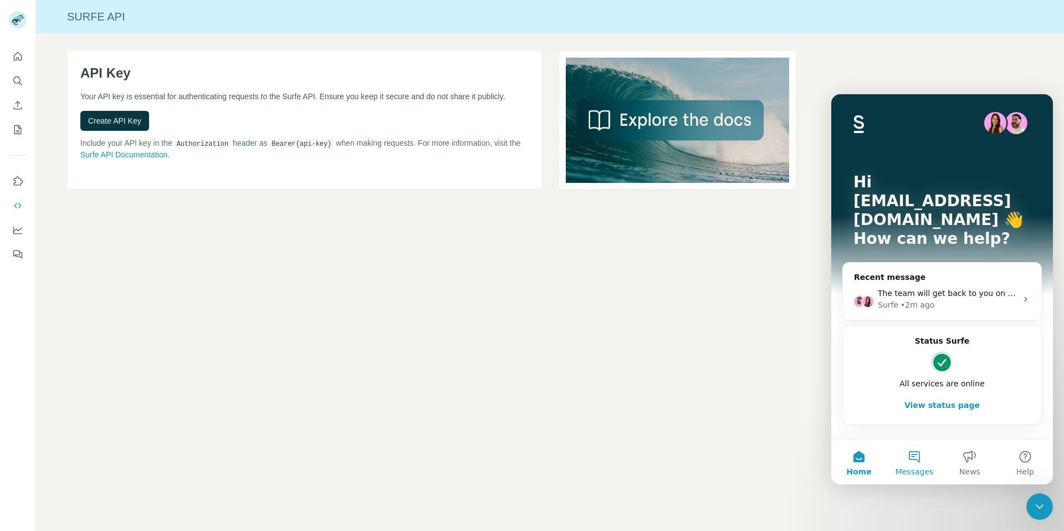
click at [912, 460] on button "Messages" at bounding box center [913, 462] width 55 height 44
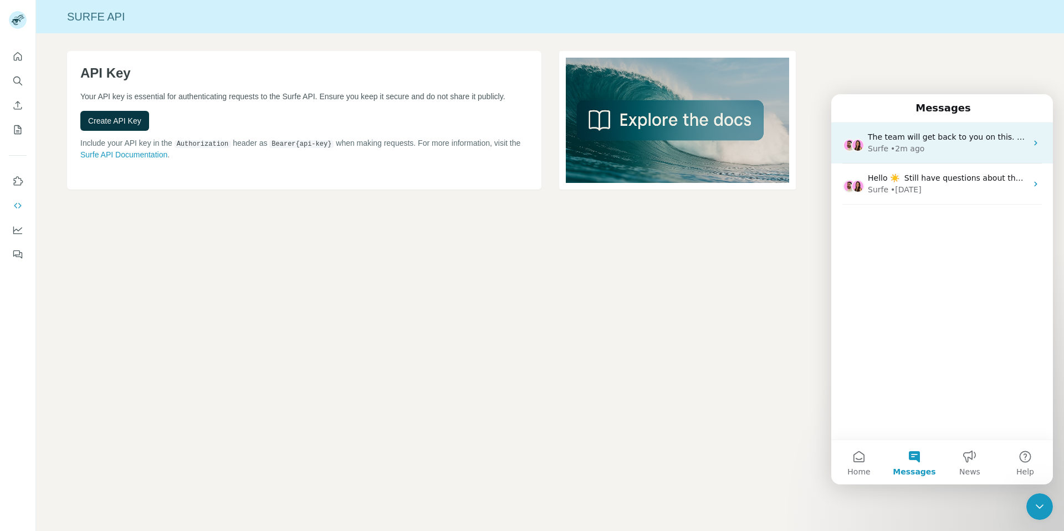
click at [960, 156] on div "The team will get back to you on this. Surfe typically replies in a day. Surfe …" at bounding box center [942, 142] width 222 height 41
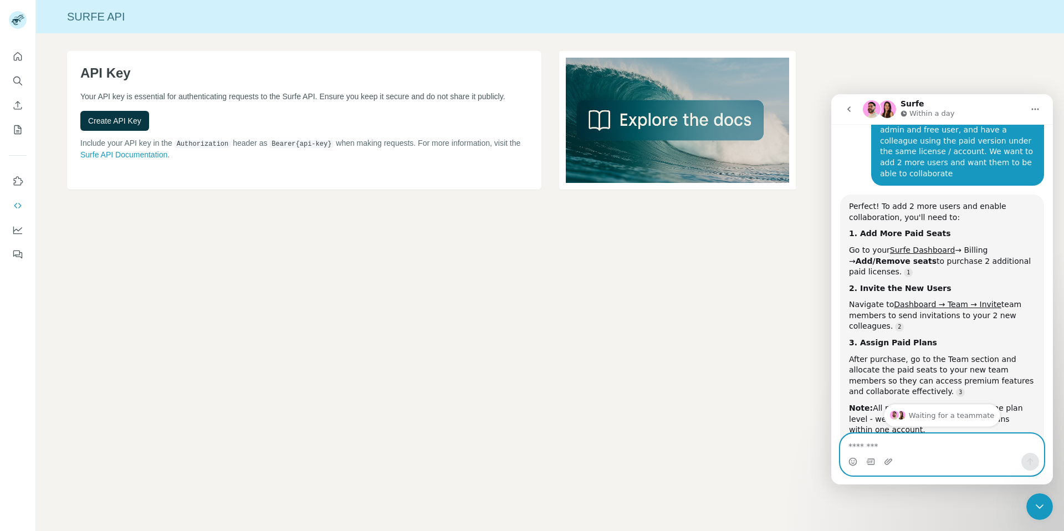
scroll to position [115, 0]
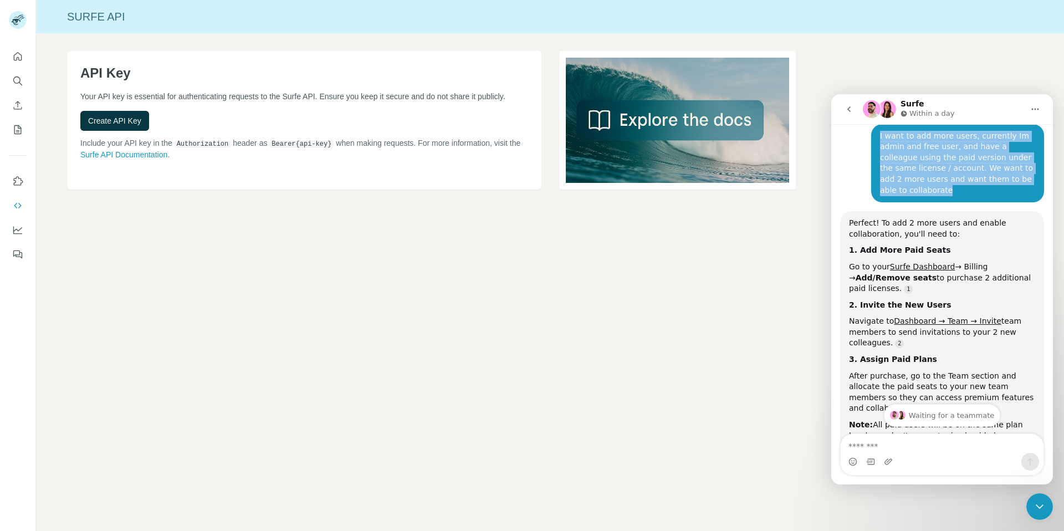
drag, startPoint x: 924, startPoint y: 194, endPoint x: 870, endPoint y: 138, distance: 77.2
click at [871, 138] on div "I want to add more users, currently Im admin and free user, and have a colleagu…" at bounding box center [957, 163] width 173 height 79
copy div "I want to add more users, currently Im admin and free user, and have a colleagu…"
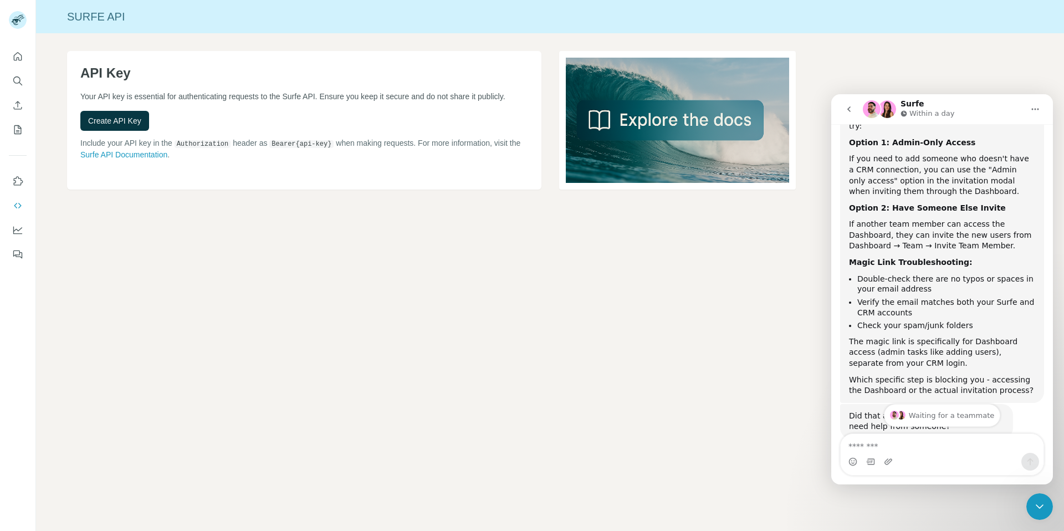
scroll to position [1585, 0]
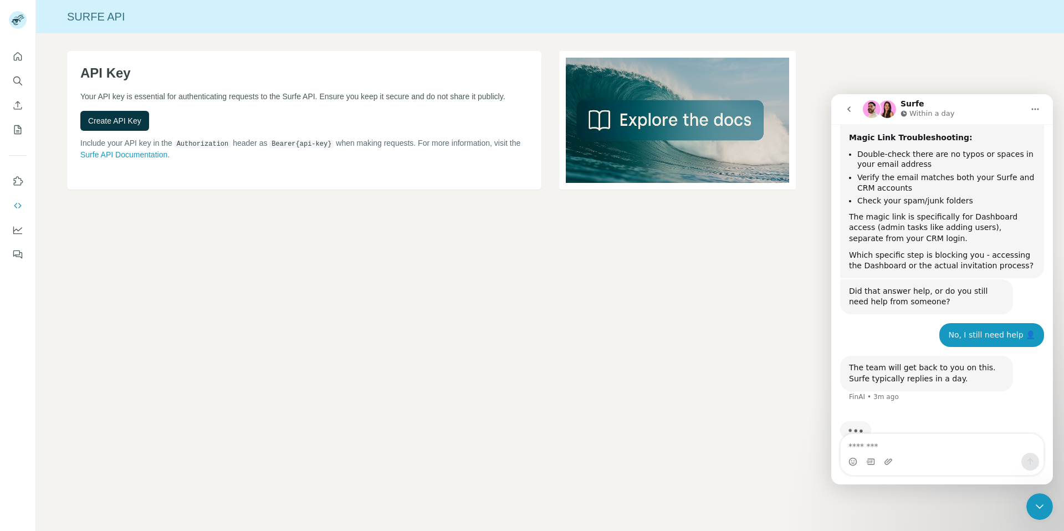
click at [882, 453] on div "Intercom messenger" at bounding box center [941, 462] width 203 height 18
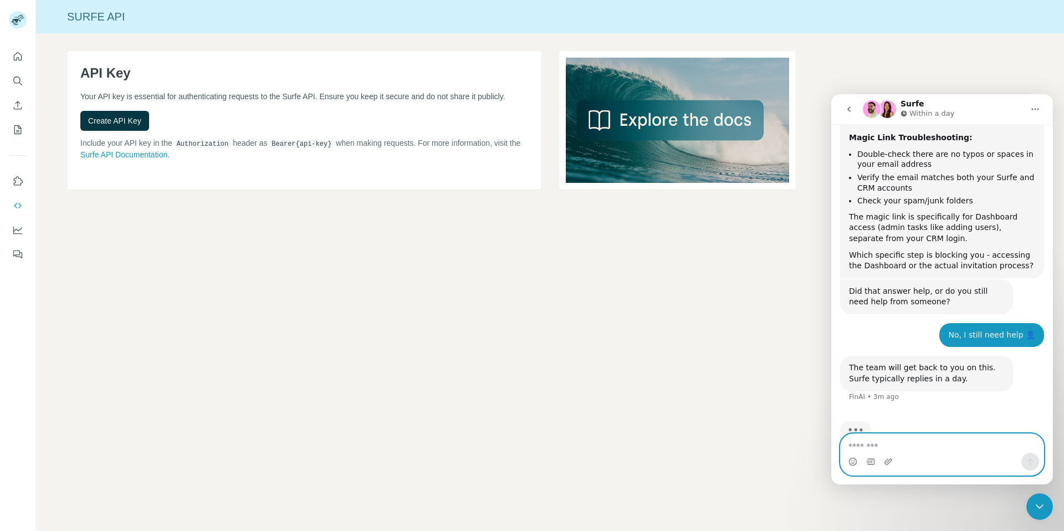
click at [882, 445] on textarea "Message…" at bounding box center [941, 443] width 203 height 19
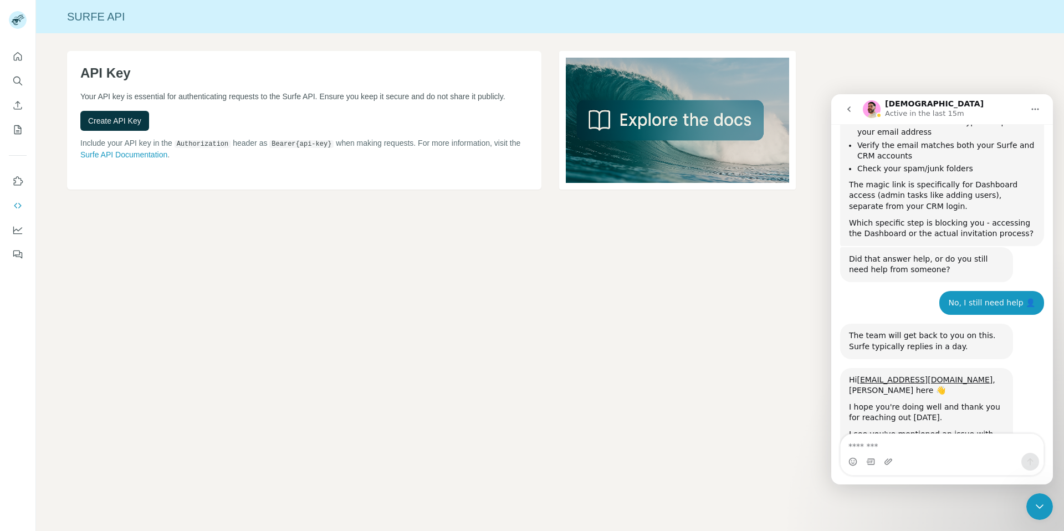
scroll to position [1648, 0]
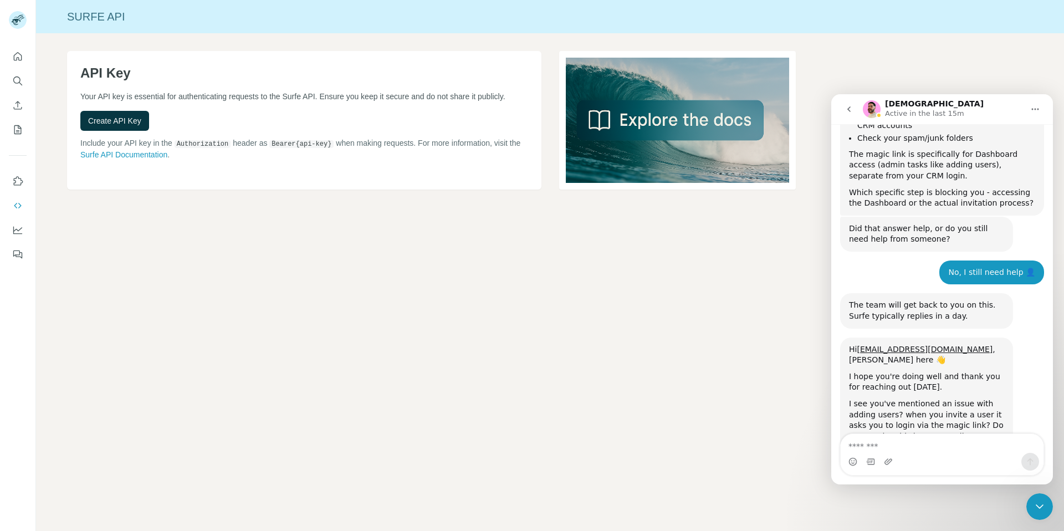
click at [930, 453] on div "Intercom messenger" at bounding box center [941, 462] width 203 height 18
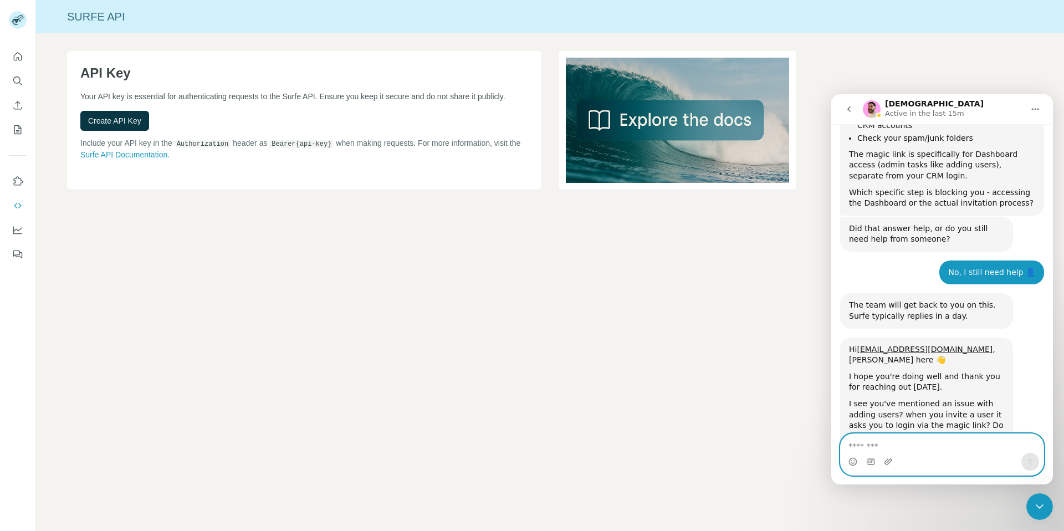
click at [932, 438] on textarea "Message…" at bounding box center [941, 443] width 203 height 19
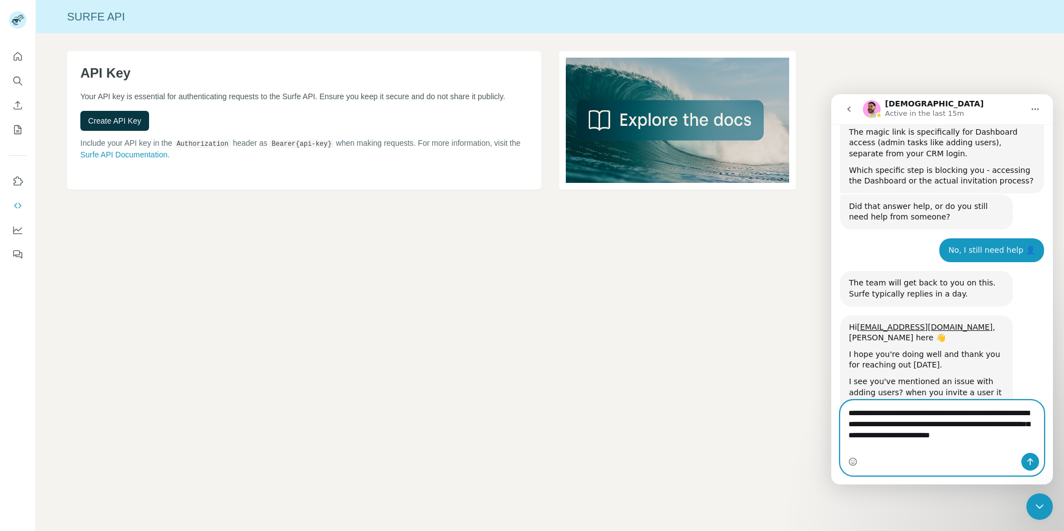
scroll to position [1681, 0]
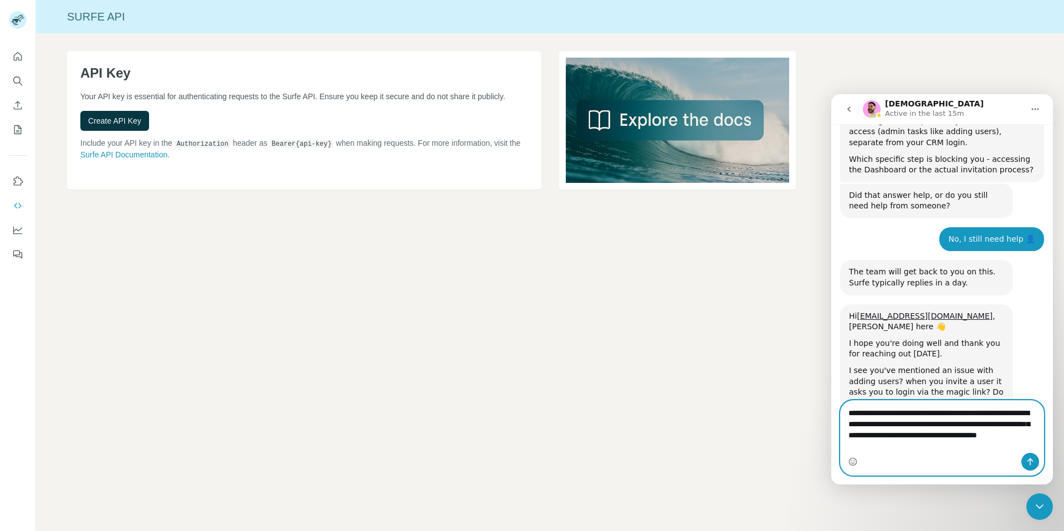
type textarea "**********"
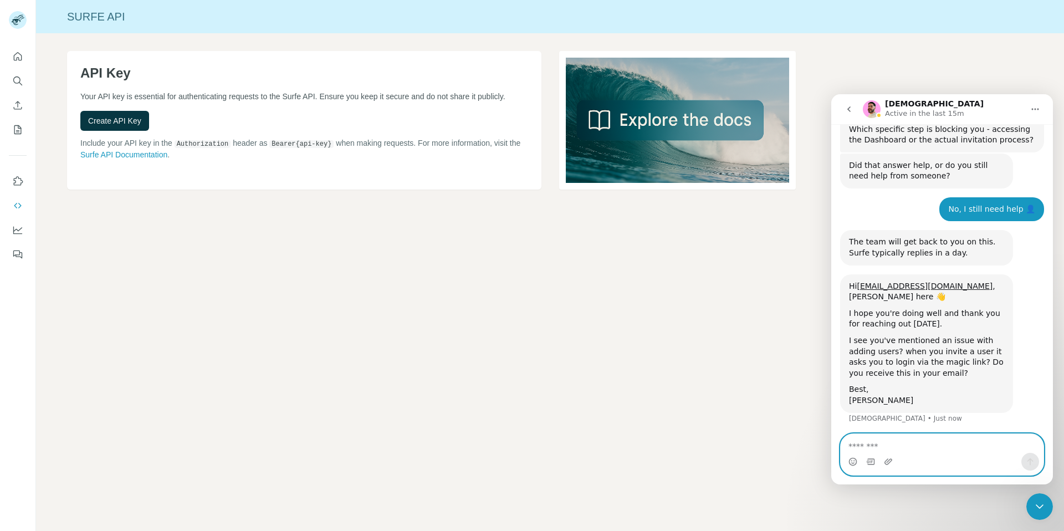
scroll to position [1724, 0]
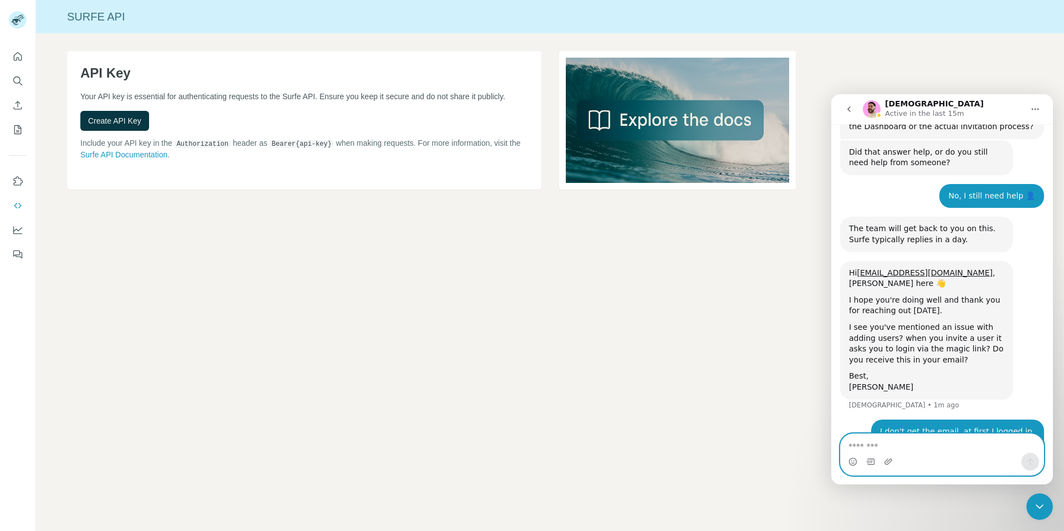
click at [939, 450] on textarea "Message…" at bounding box center [941, 443] width 203 height 19
click at [258, 181] on div "API Key Your API key is essential for authenticating requests to the Surfe API.…" at bounding box center [304, 120] width 474 height 138
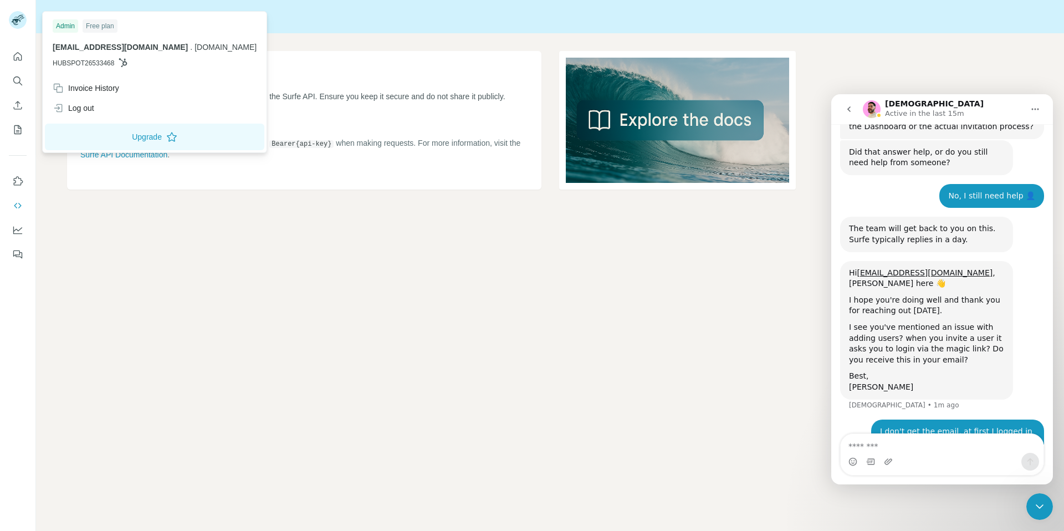
click at [22, 18] on img at bounding box center [18, 20] width 18 height 18
click at [124, 134] on button "Upgrade" at bounding box center [154, 137] width 219 height 27
click at [900, 453] on div "Intercom messenger" at bounding box center [941, 454] width 203 height 41
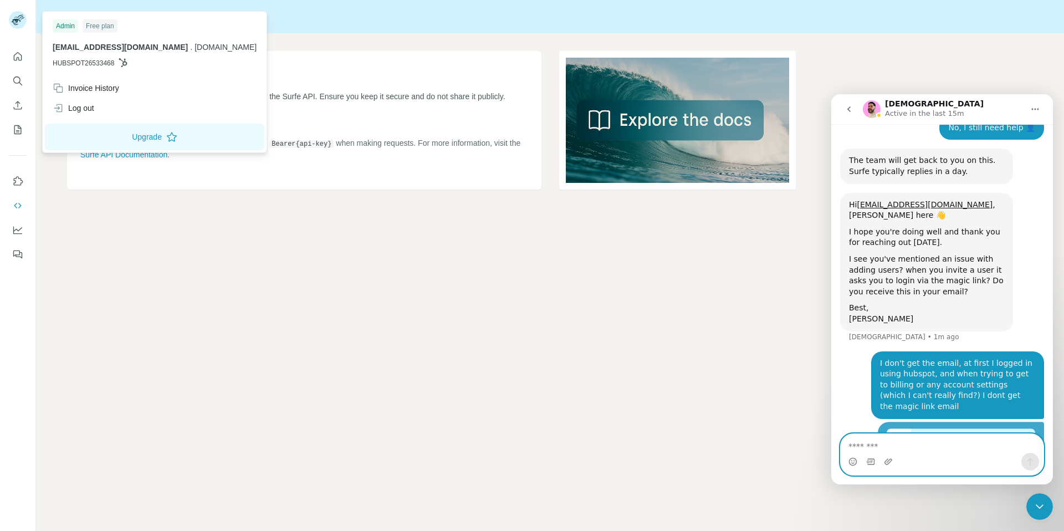
scroll to position [1858, 0]
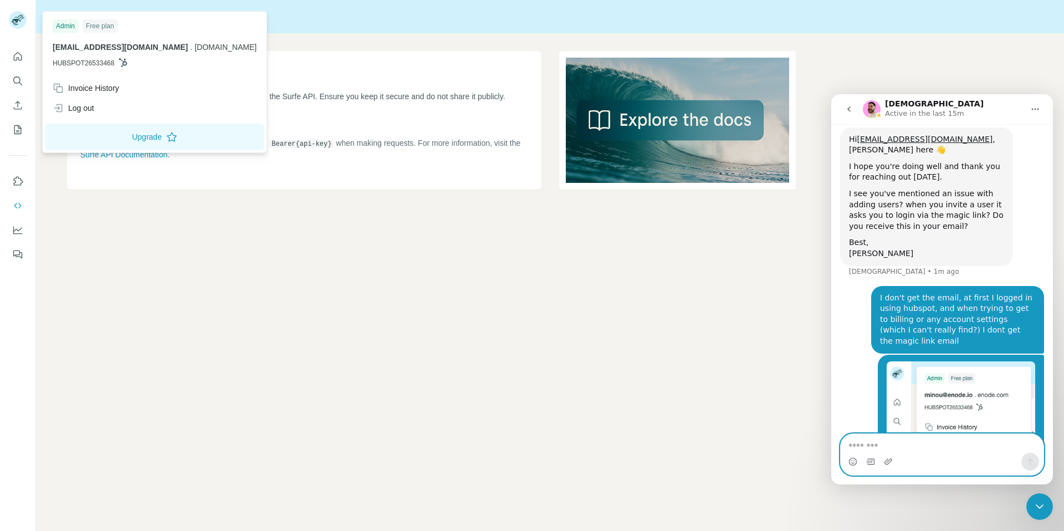
click at [893, 445] on textarea "Message…" at bounding box center [941, 443] width 203 height 19
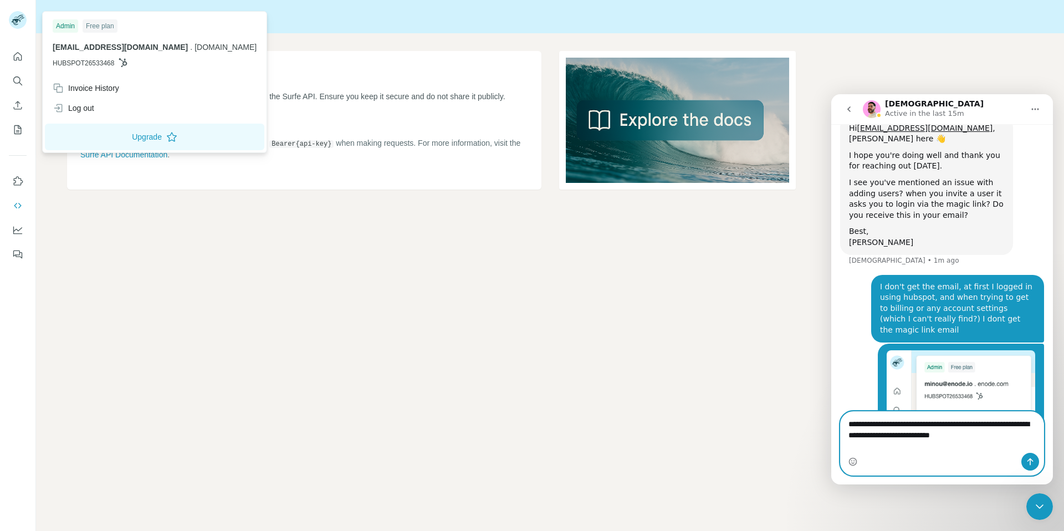
type textarea "**********"
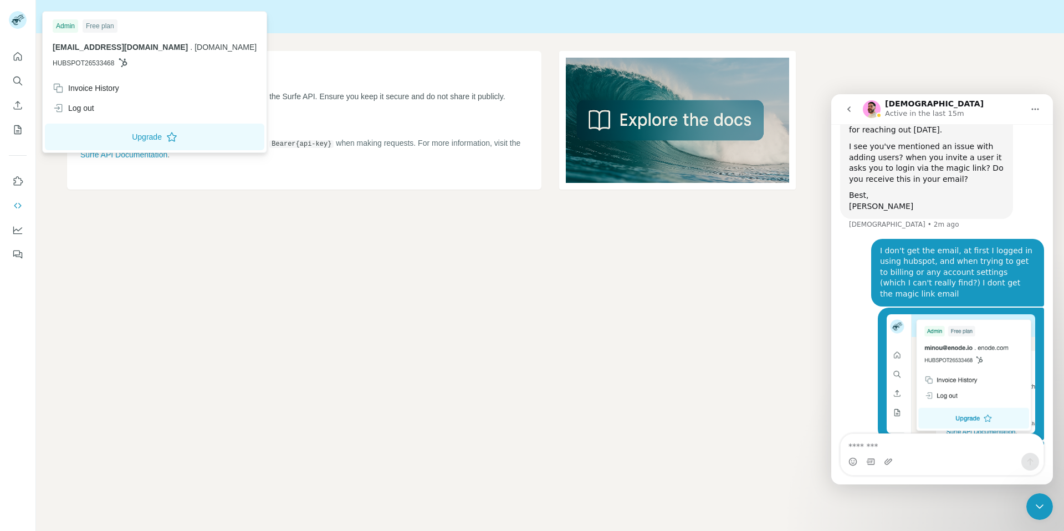
scroll to position [1948, 0]
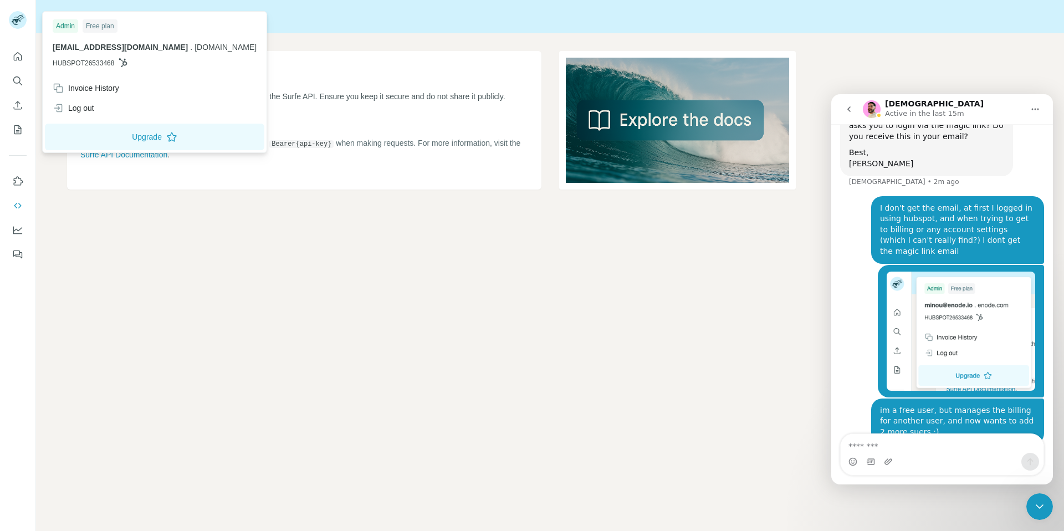
click at [961, 458] on div "Typing" at bounding box center [942, 479] width 204 height 43
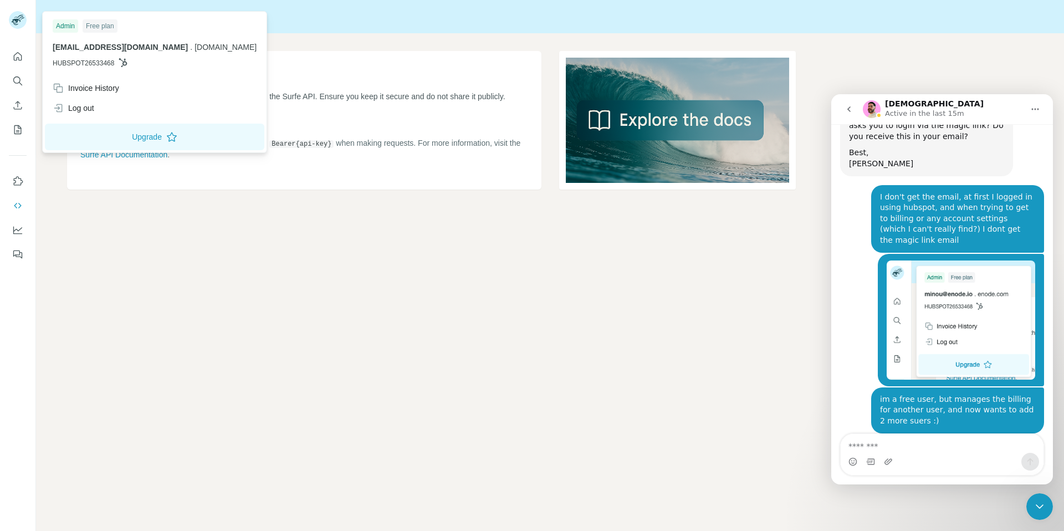
scroll to position [1965, 0]
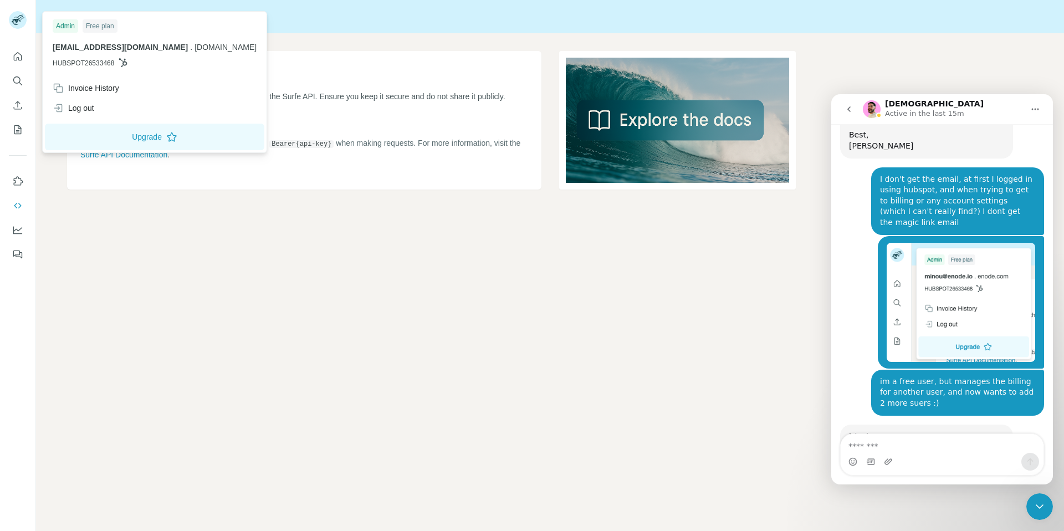
click at [940, 448] on link "link" at bounding box center [945, 452] width 14 height 9
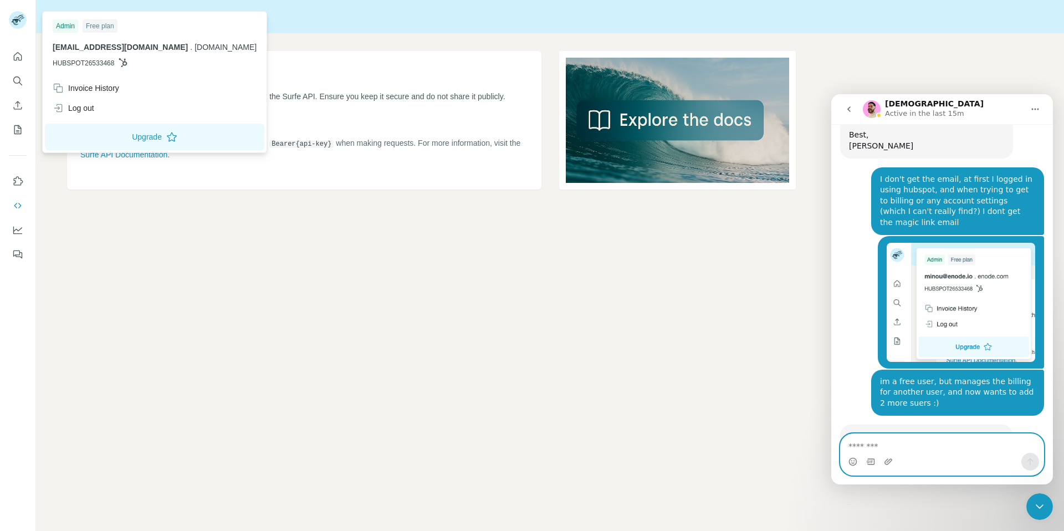
click at [888, 440] on textarea "Message…" at bounding box center [941, 443] width 203 height 19
type textarea "**********"
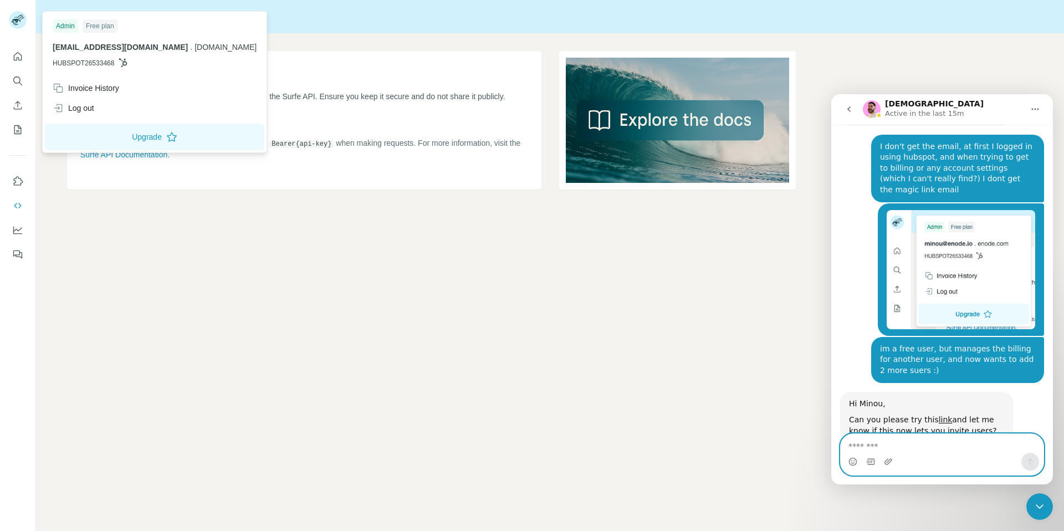
click at [962, 450] on textarea "Message…" at bounding box center [941, 443] width 203 height 19
type textarea "**********"
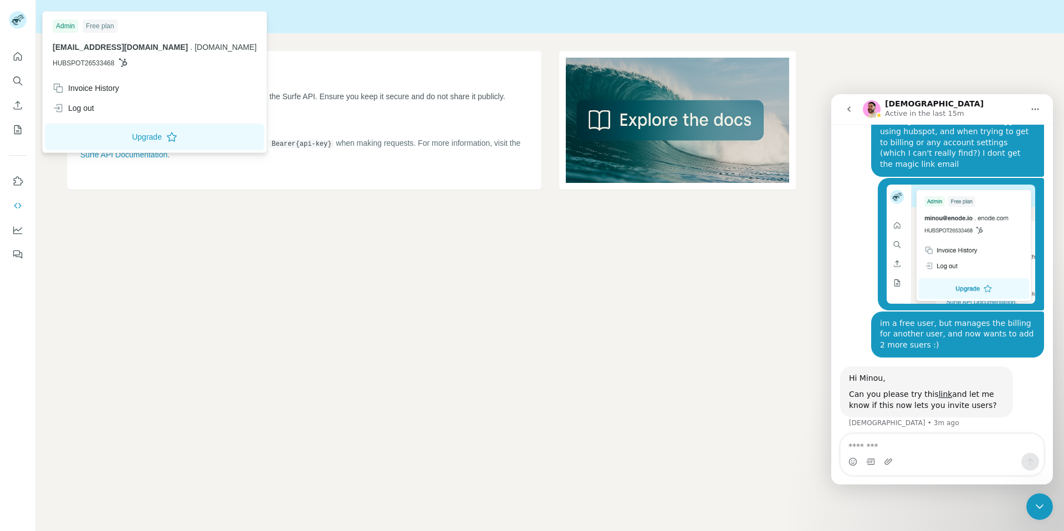
click at [443, 383] on div "Surfe API API Key Your API key is essential for authenticating requests to the …" at bounding box center [550, 265] width 1028 height 531
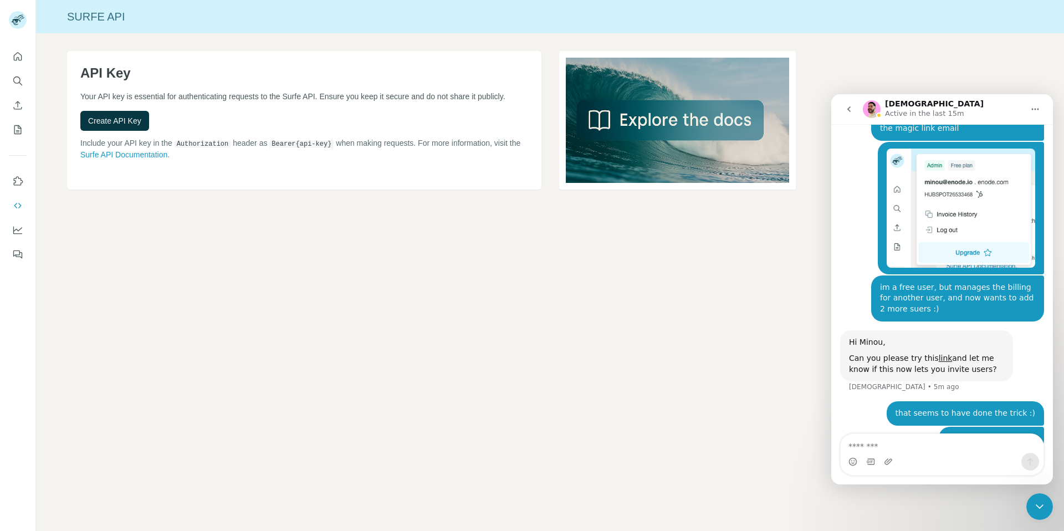
scroll to position [2084, 0]
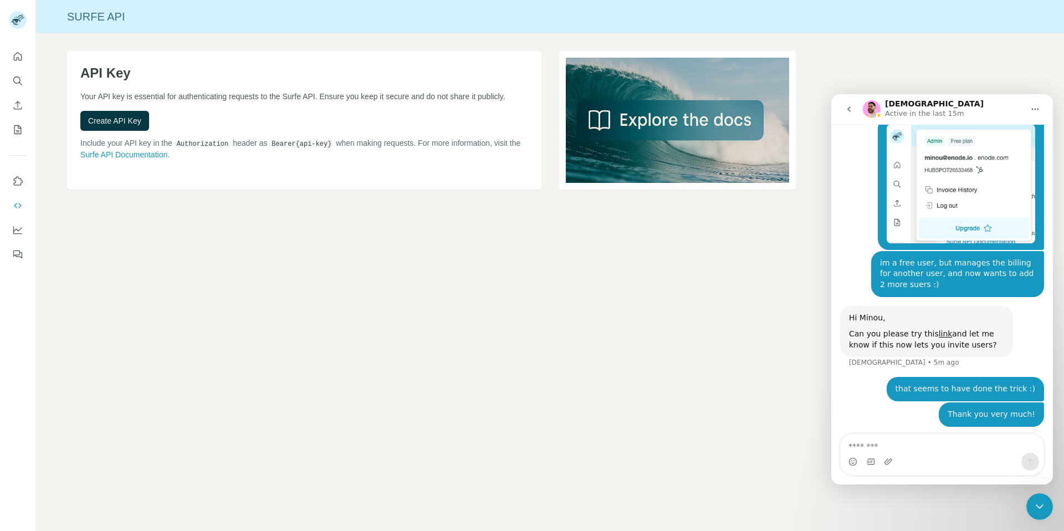
click at [1030, 503] on div "Close Intercom Messenger" at bounding box center [1039, 506] width 27 height 27
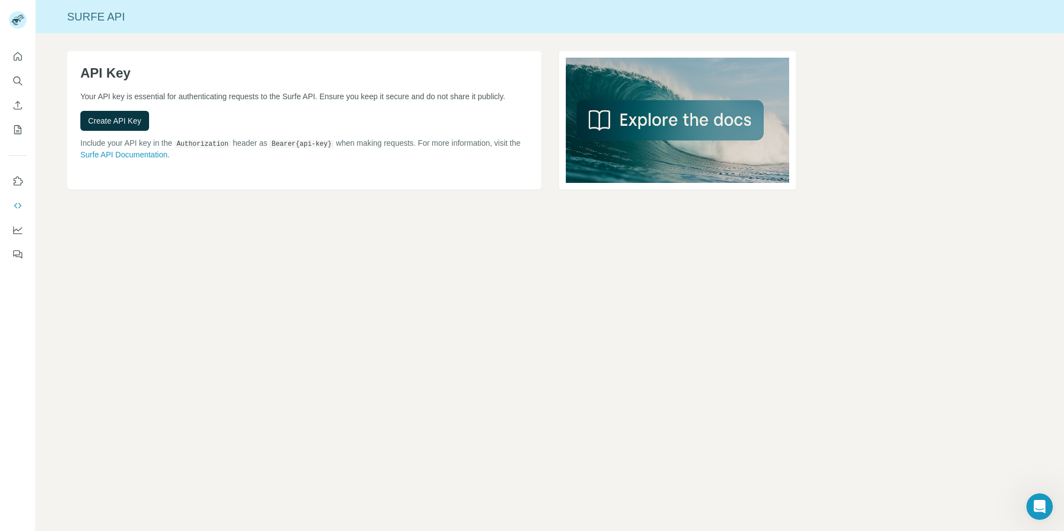
scroll to position [2073, 0]
